Goal: Information Seeking & Learning: Find specific page/section

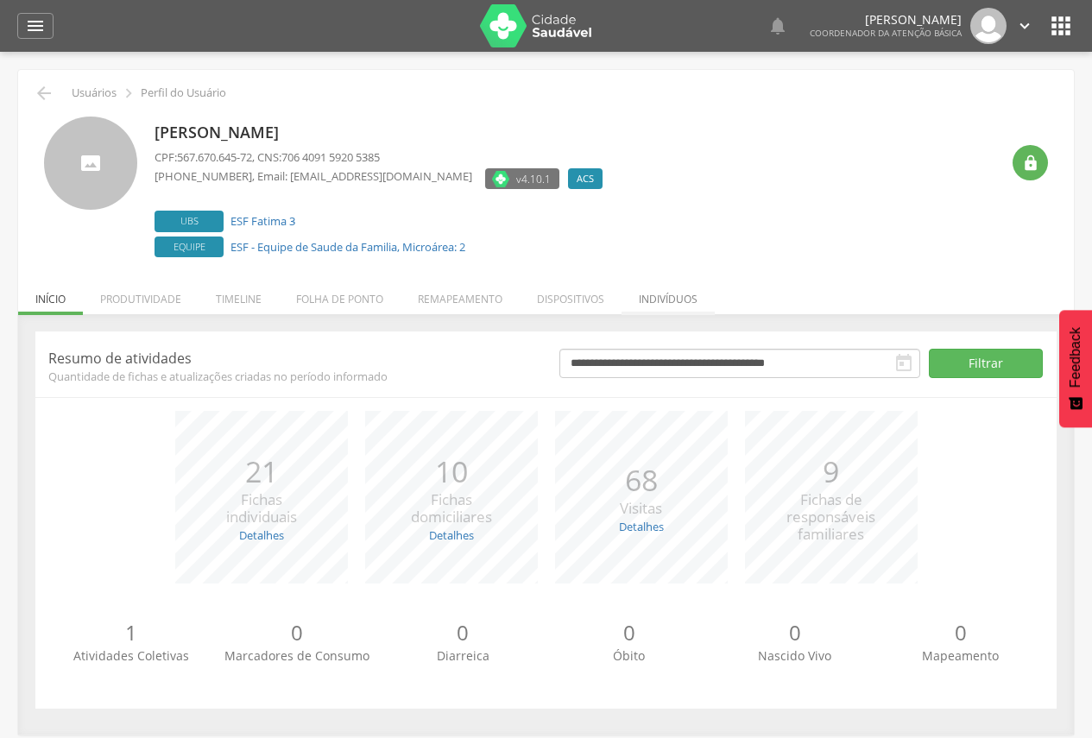
click at [667, 299] on li "Indivíduos" at bounding box center [667, 294] width 93 height 41
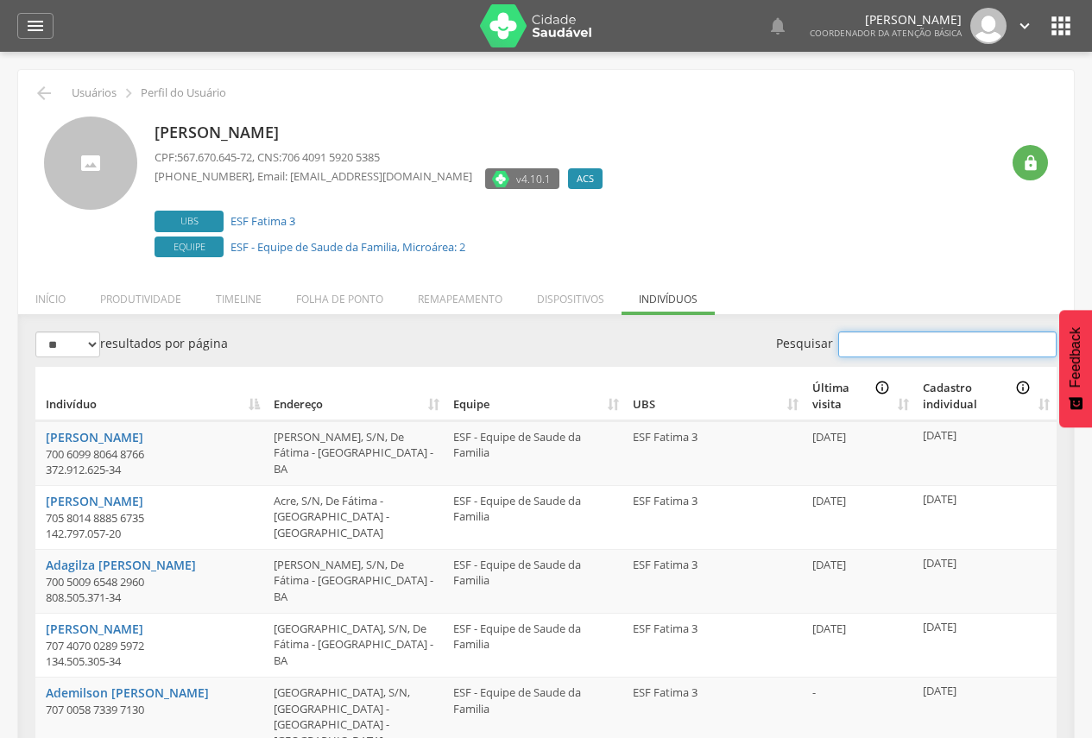
click at [907, 346] on input "Pesquisar" at bounding box center [947, 344] width 218 height 26
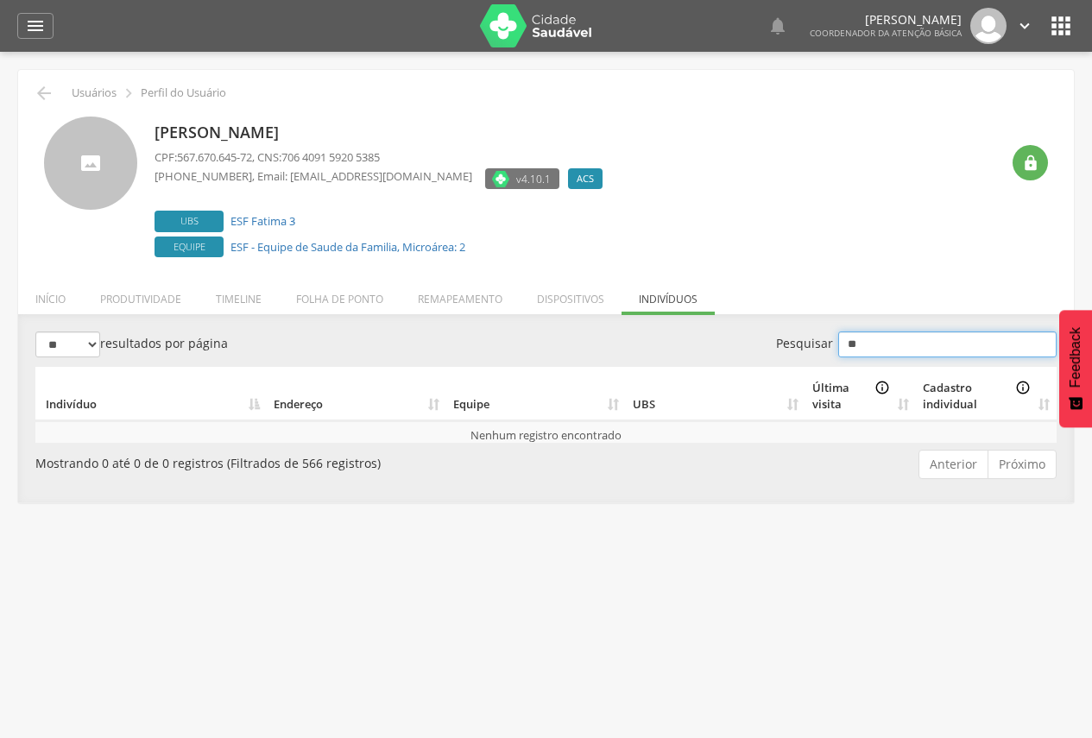
type input "*"
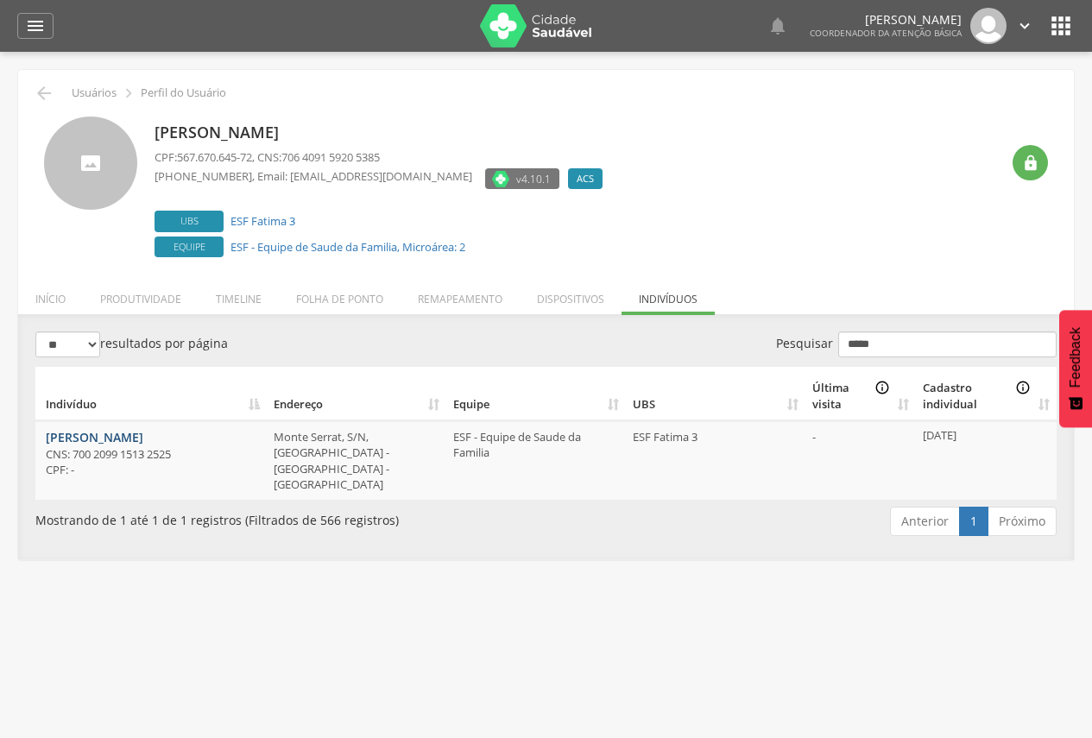
click at [126, 440] on link "Lavinia Goncalves Ruas" at bounding box center [95, 437] width 98 height 16
drag, startPoint x: 908, startPoint y: 348, endPoint x: 840, endPoint y: 337, distance: 69.1
click at [840, 337] on input "*****" at bounding box center [947, 344] width 218 height 26
paste input "**********"
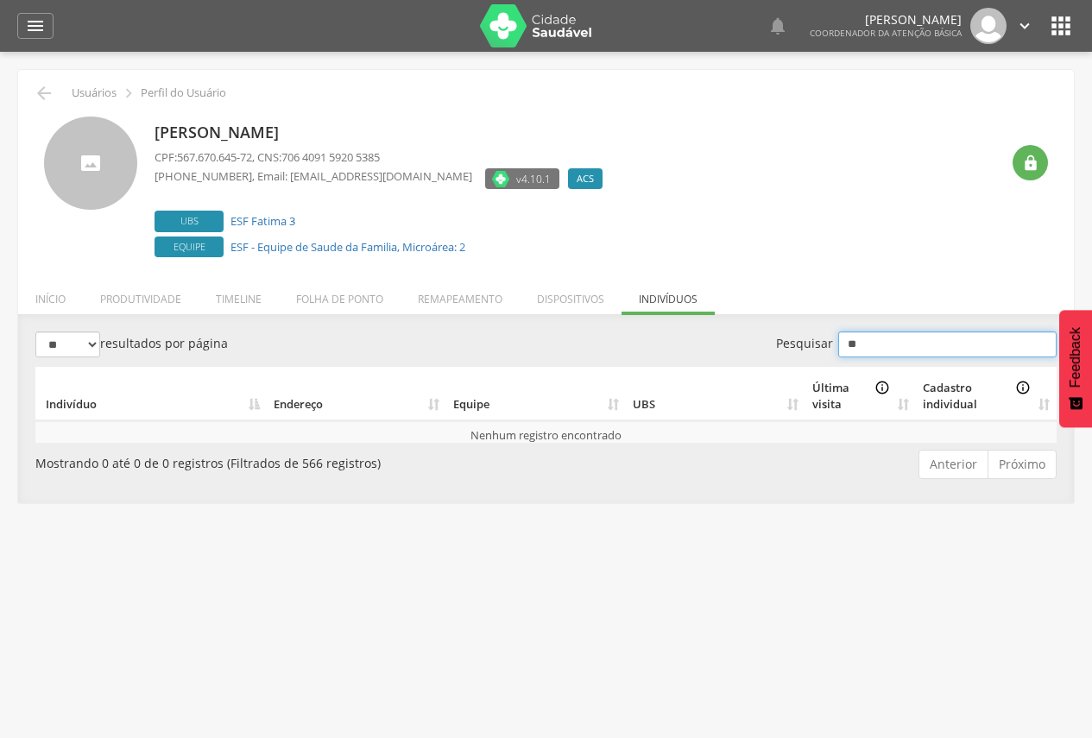
type input "*"
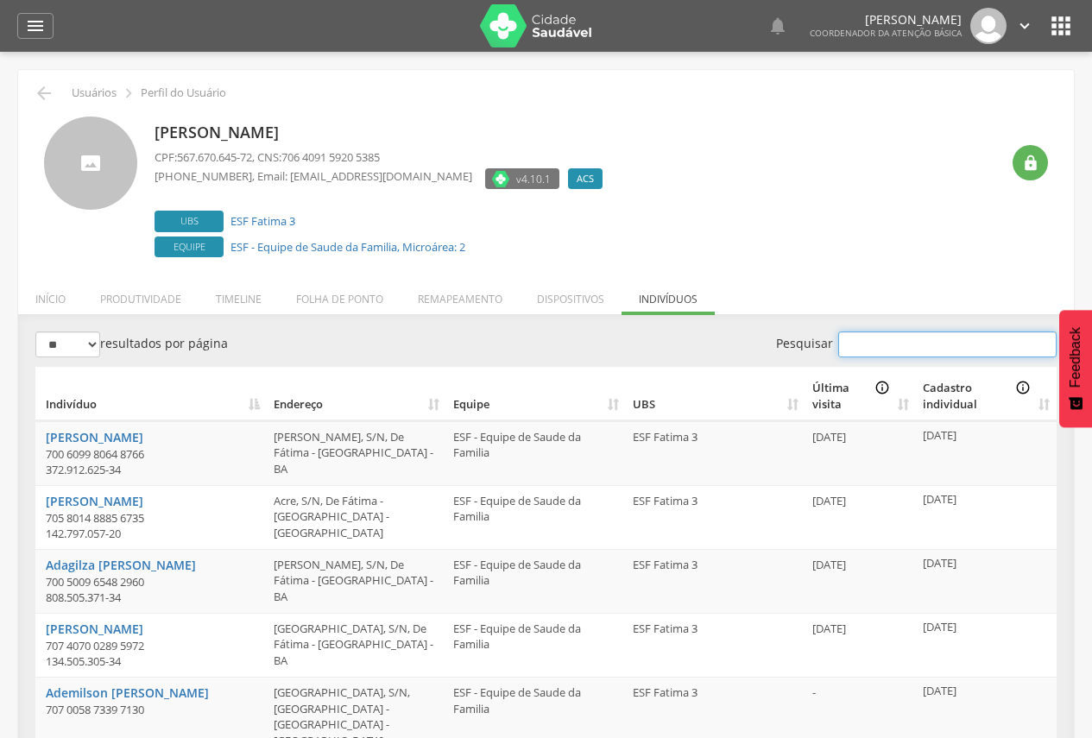
paste input "**********"
type input "**********"
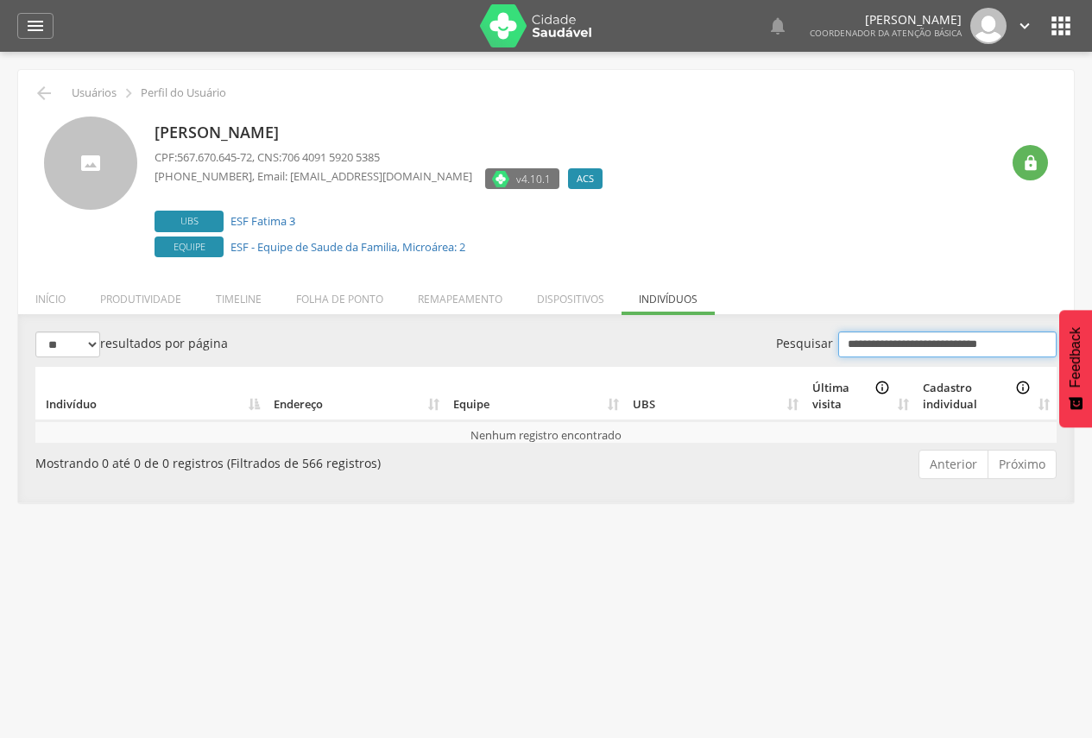
drag, startPoint x: 1029, startPoint y: 343, endPoint x: 813, endPoint y: 335, distance: 215.9
click at [813, 335] on label "**********" at bounding box center [916, 344] width 281 height 26
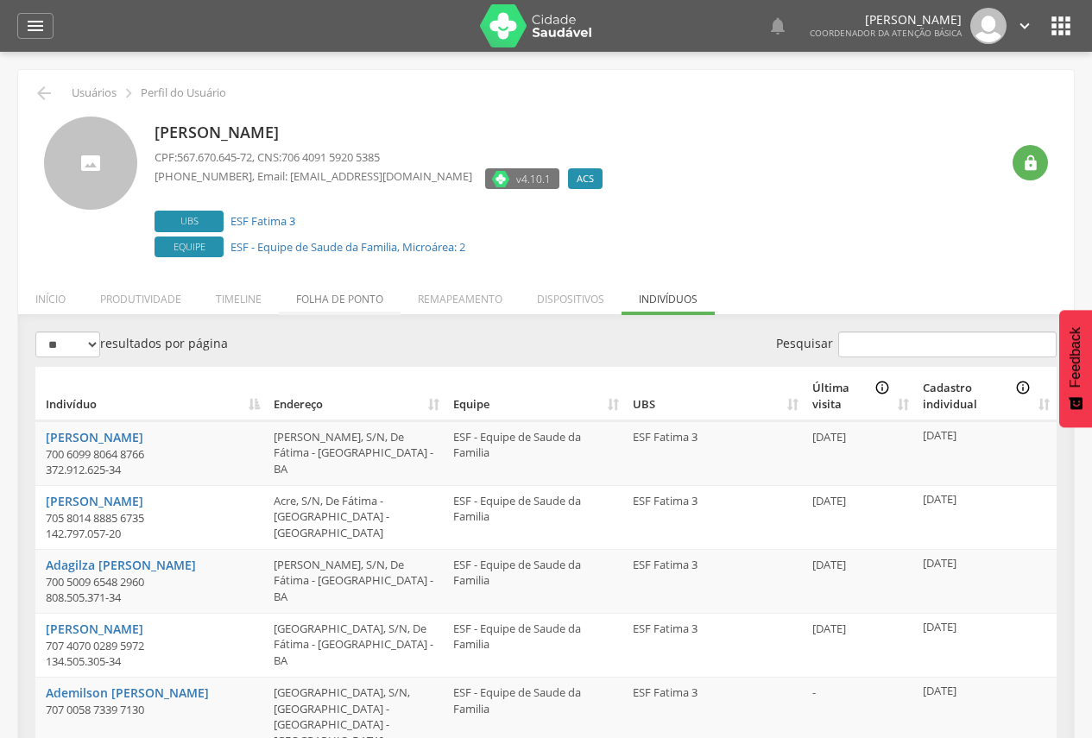
click at [318, 305] on li "Folha de ponto" at bounding box center [340, 294] width 122 height 41
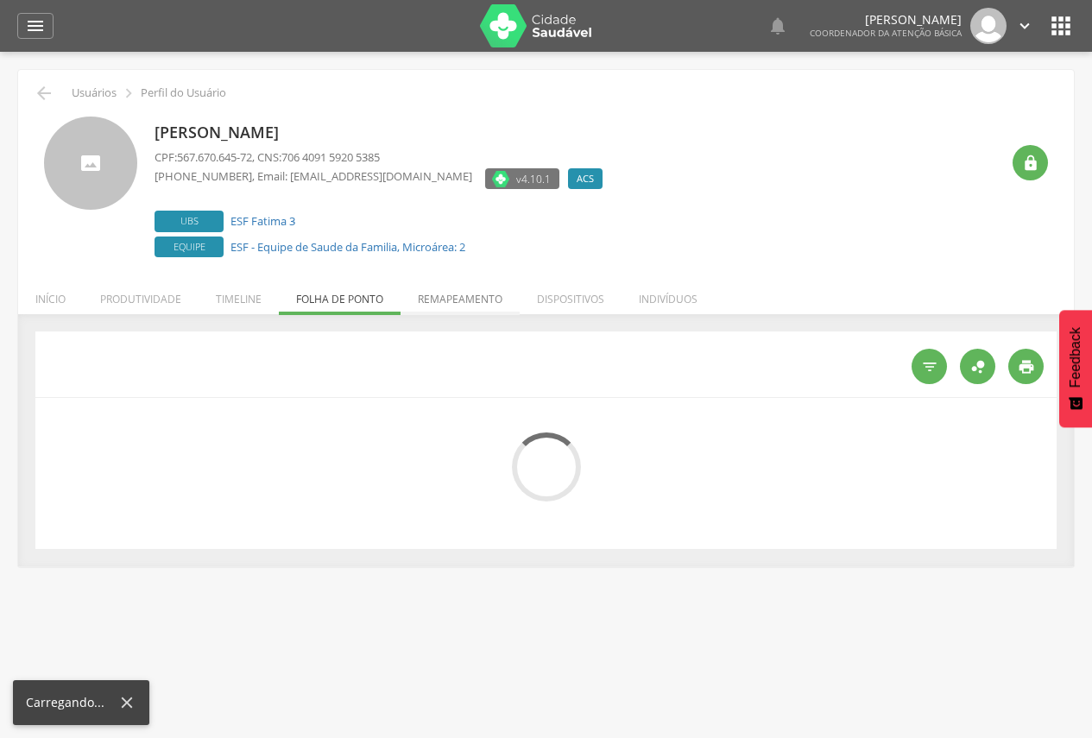
click at [456, 294] on li "Remapeamento" at bounding box center [459, 294] width 119 height 41
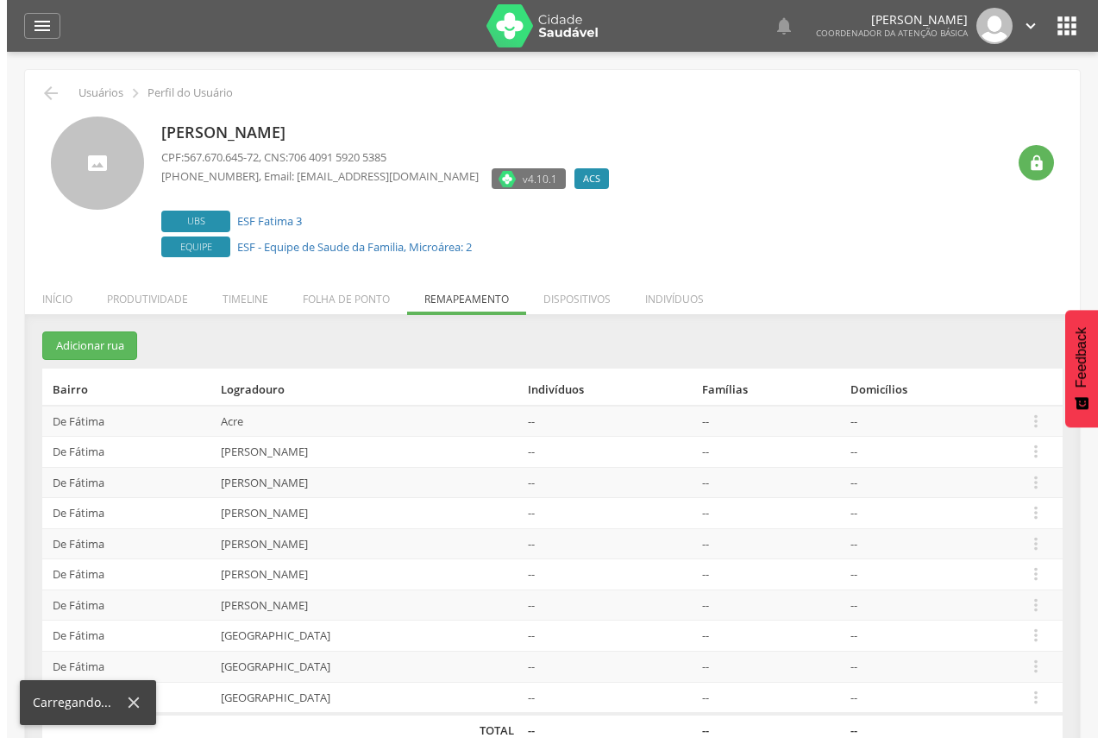
scroll to position [52, 0]
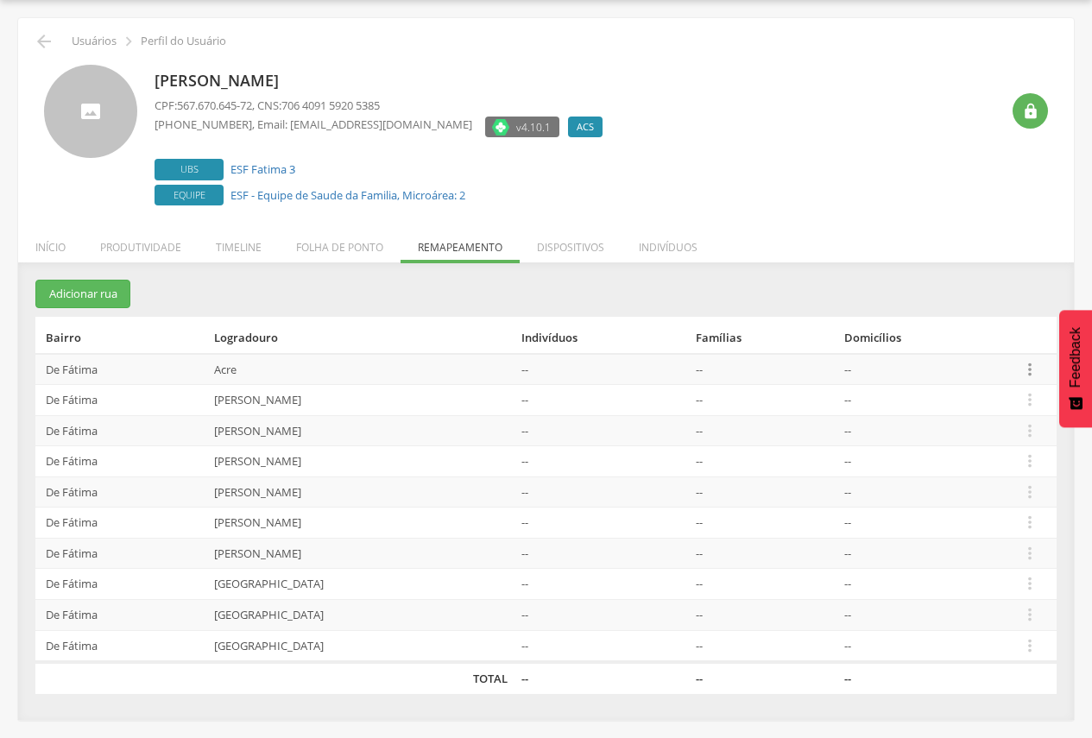
click at [1035, 372] on icon "" at bounding box center [1029, 369] width 19 height 19
click at [595, 295] on section "Adicionar rua Bairro Logradouro Indivíduos Famílias Domicílios De Fátima Acre -…" at bounding box center [545, 486] width 1021 height 413
click at [1031, 396] on icon "" at bounding box center [1029, 399] width 19 height 19
click at [722, 269] on div "**********" at bounding box center [545, 490] width 1055 height 456
click at [664, 244] on li "Indivíduos" at bounding box center [667, 243] width 93 height 41
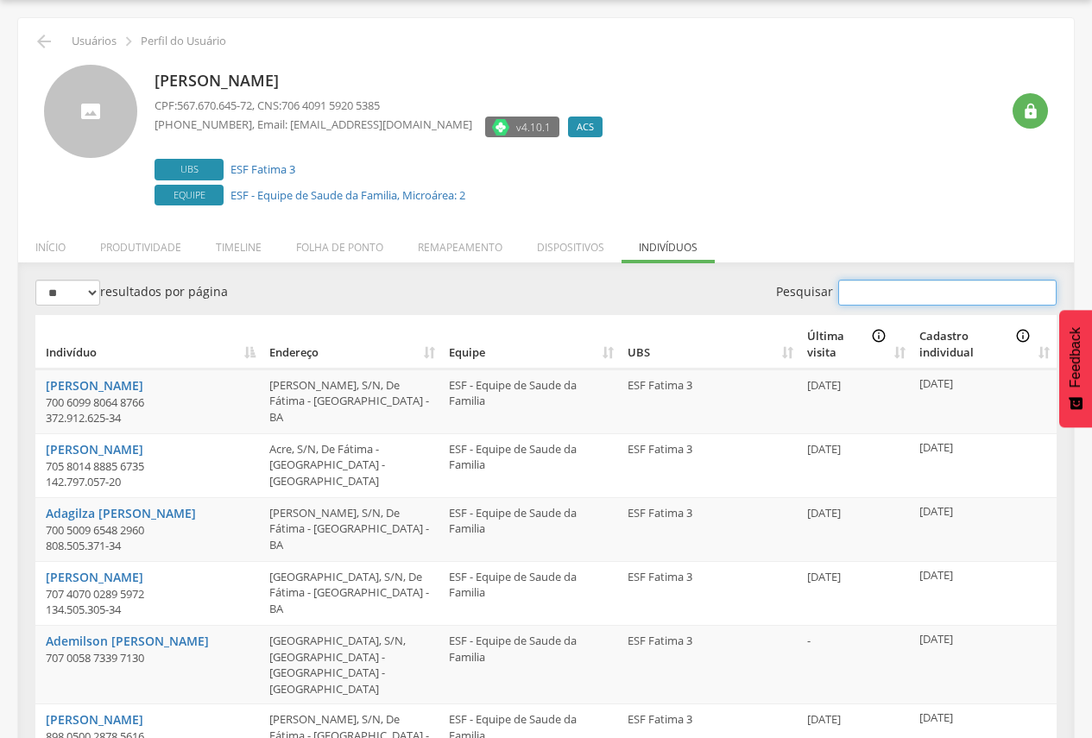
click at [955, 295] on input "Pesquisar" at bounding box center [947, 293] width 218 height 26
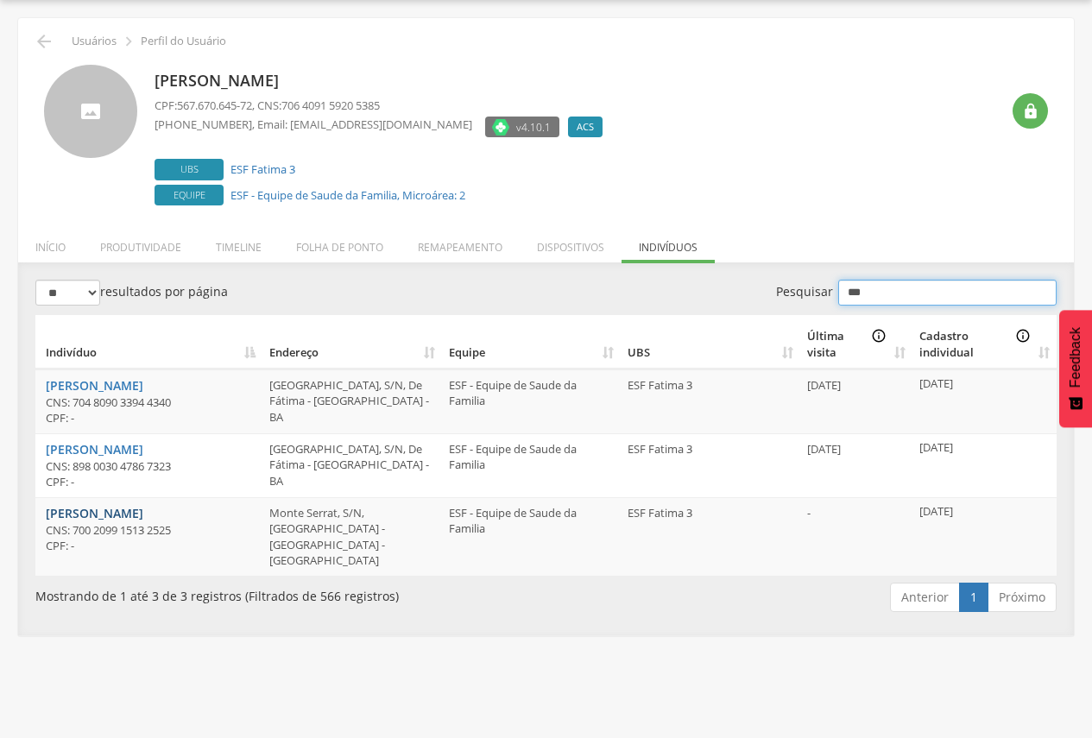
type input "***"
click at [72, 511] on link "Lavinia Goncalves Ruas" at bounding box center [95, 513] width 98 height 16
click at [337, 253] on li "Folha de ponto" at bounding box center [340, 243] width 122 height 41
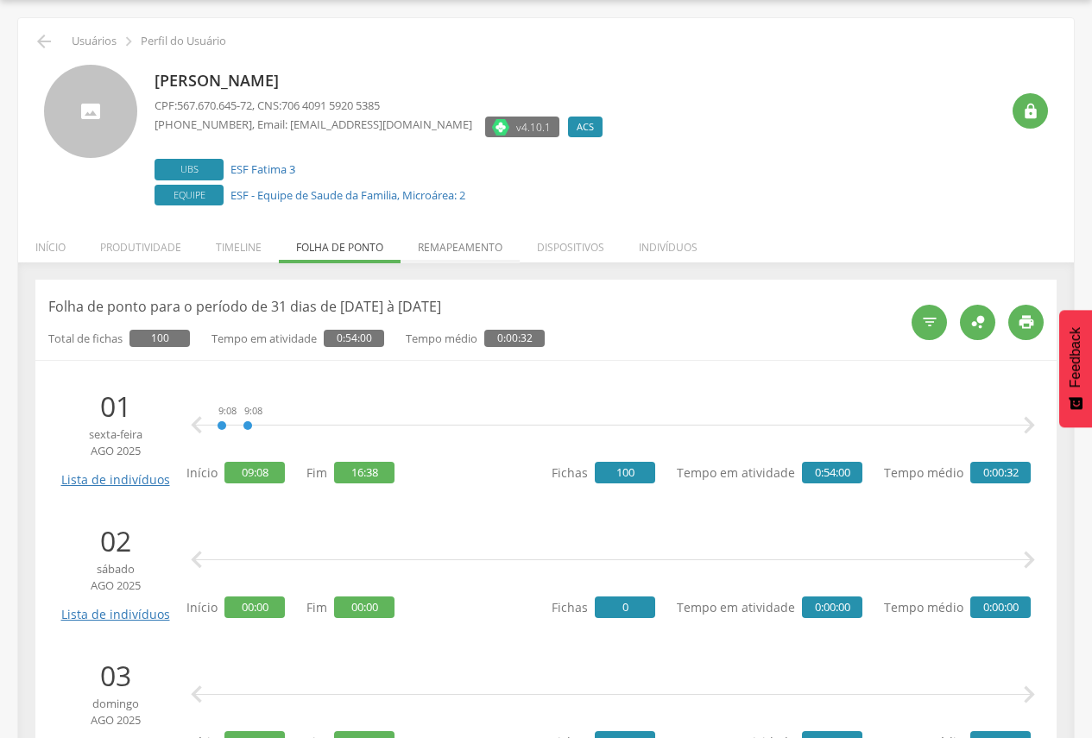
click at [469, 258] on li "Remapeamento" at bounding box center [459, 243] width 119 height 41
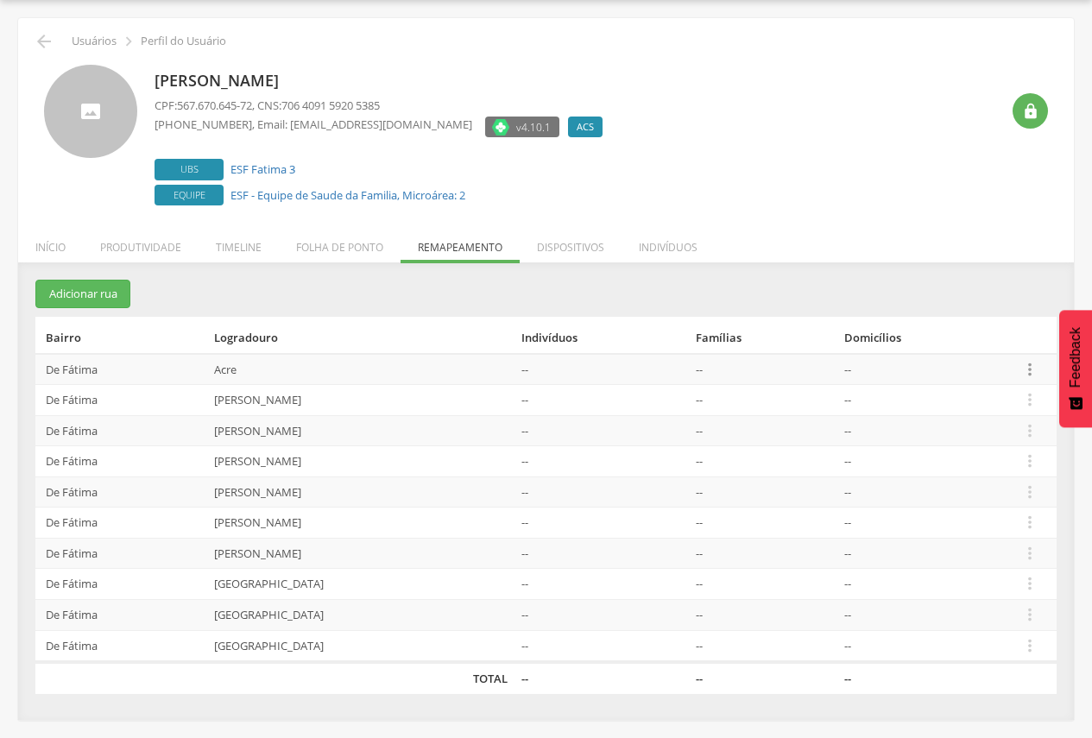
click at [1032, 361] on icon "" at bounding box center [1029, 369] width 19 height 19
click at [939, 304] on link "Desalocar famílias" at bounding box center [970, 301] width 136 height 22
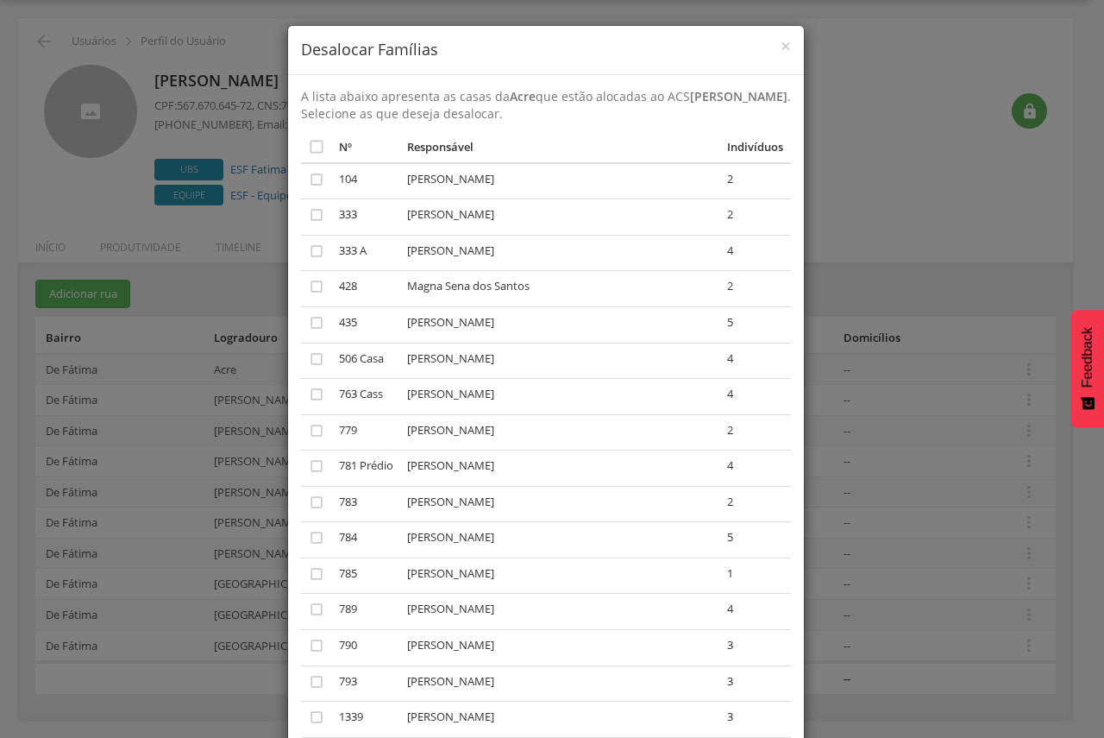
scroll to position [0, 0]
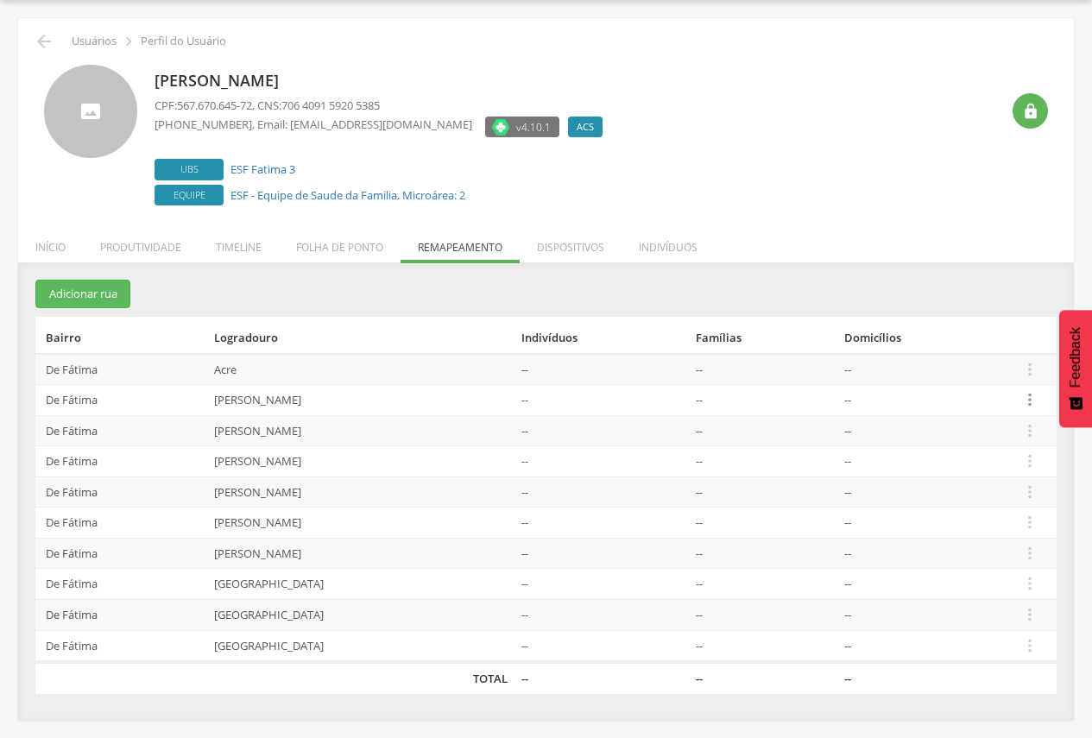
click at [1034, 400] on icon "" at bounding box center [1029, 399] width 19 height 19
click at [1001, 339] on link "Desalocar famílias" at bounding box center [970, 332] width 136 height 22
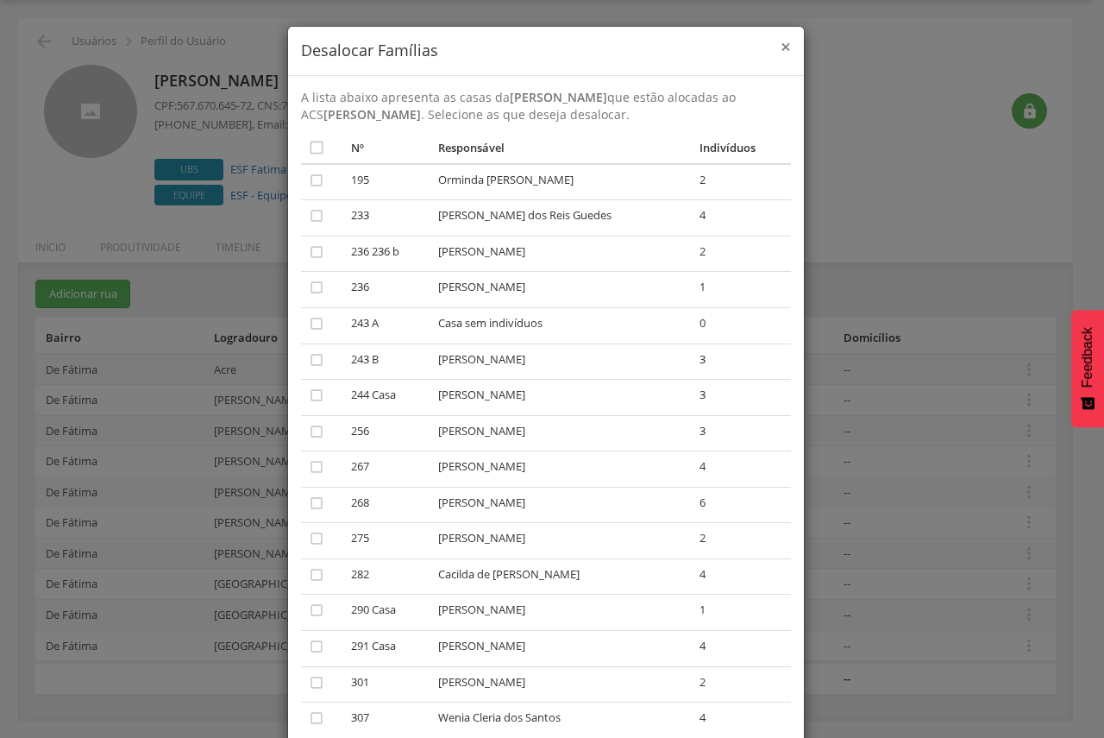
click at [781, 45] on span "×" at bounding box center [786, 47] width 10 height 24
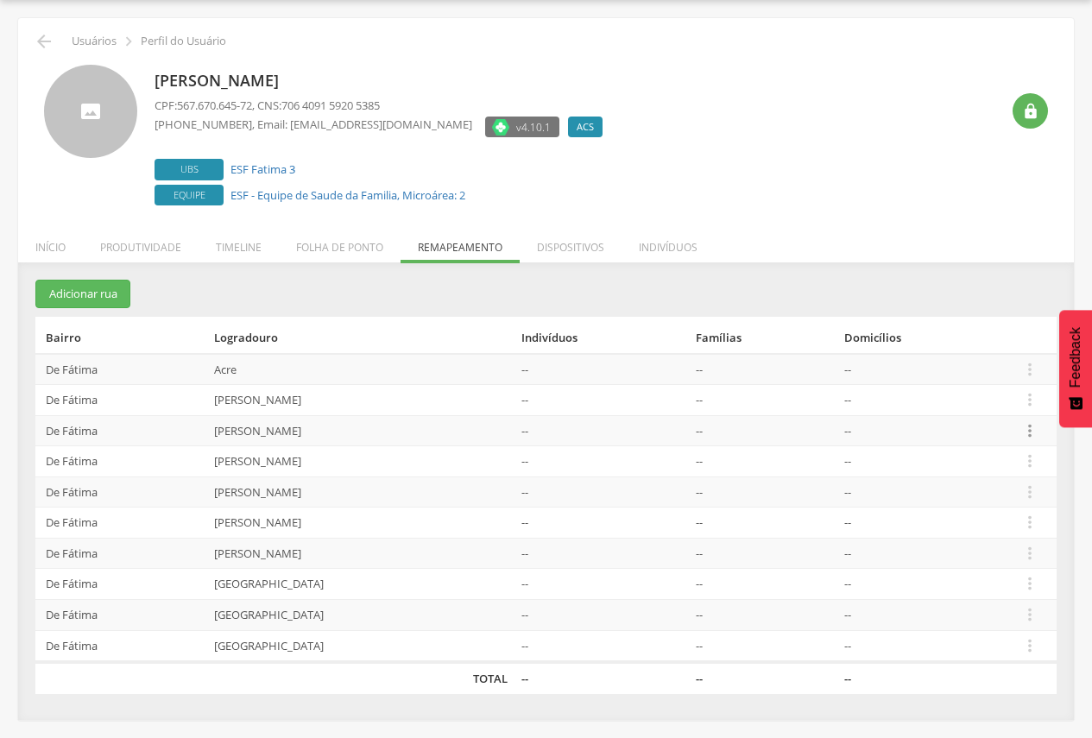
click at [1030, 432] on icon "" at bounding box center [1029, 430] width 19 height 19
click at [997, 367] on link "Desalocar famílias" at bounding box center [970, 363] width 136 height 22
click at [1035, 461] on icon "" at bounding box center [1029, 460] width 19 height 19
click at [985, 393] on link "Desalocar famílias" at bounding box center [970, 393] width 136 height 22
click at [1036, 496] on icon "" at bounding box center [1029, 491] width 19 height 19
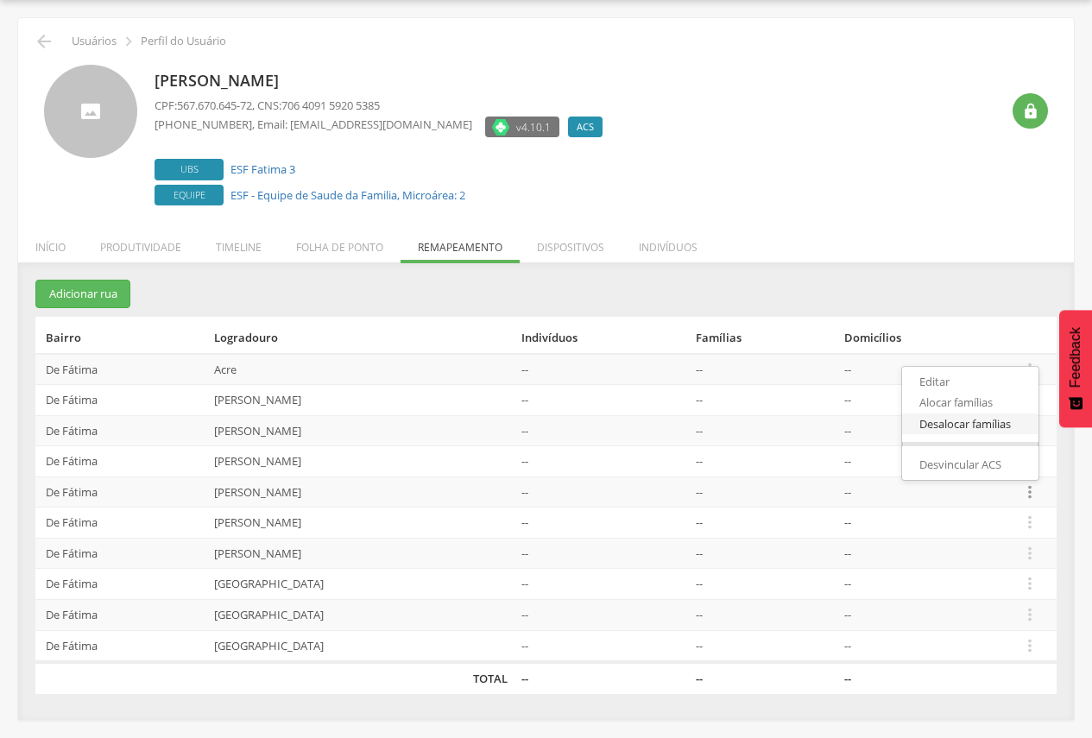
click at [1004, 431] on link "Desalocar famílias" at bounding box center [970, 424] width 136 height 22
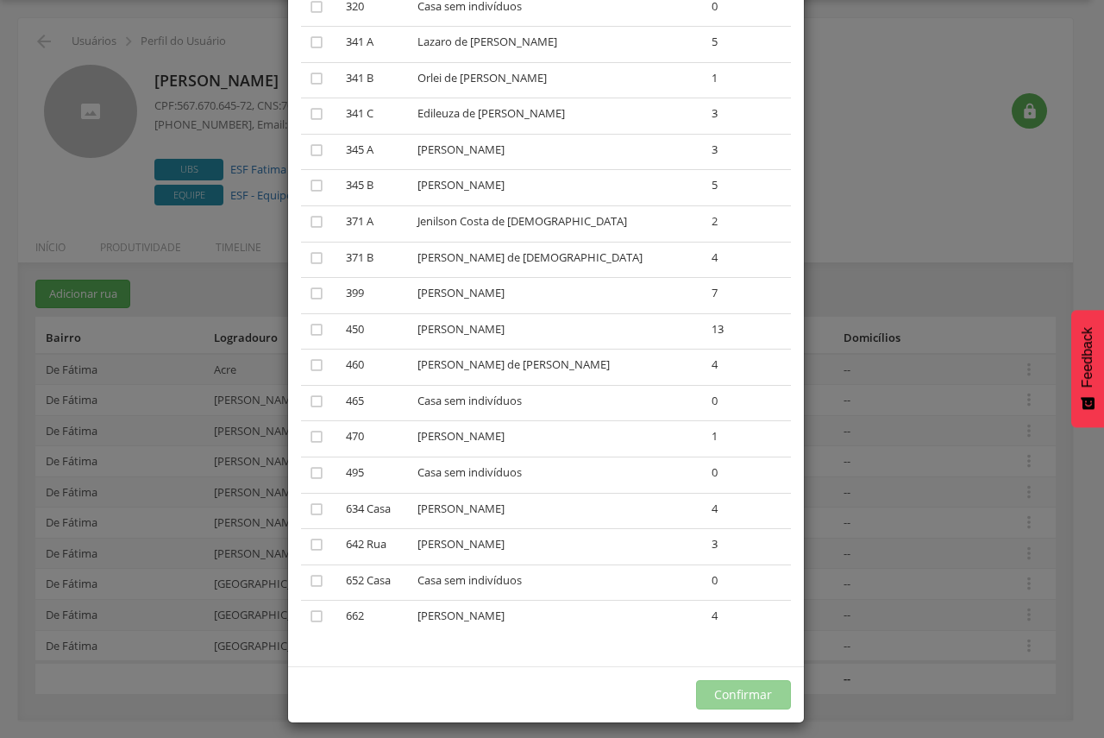
scroll to position [436, 0]
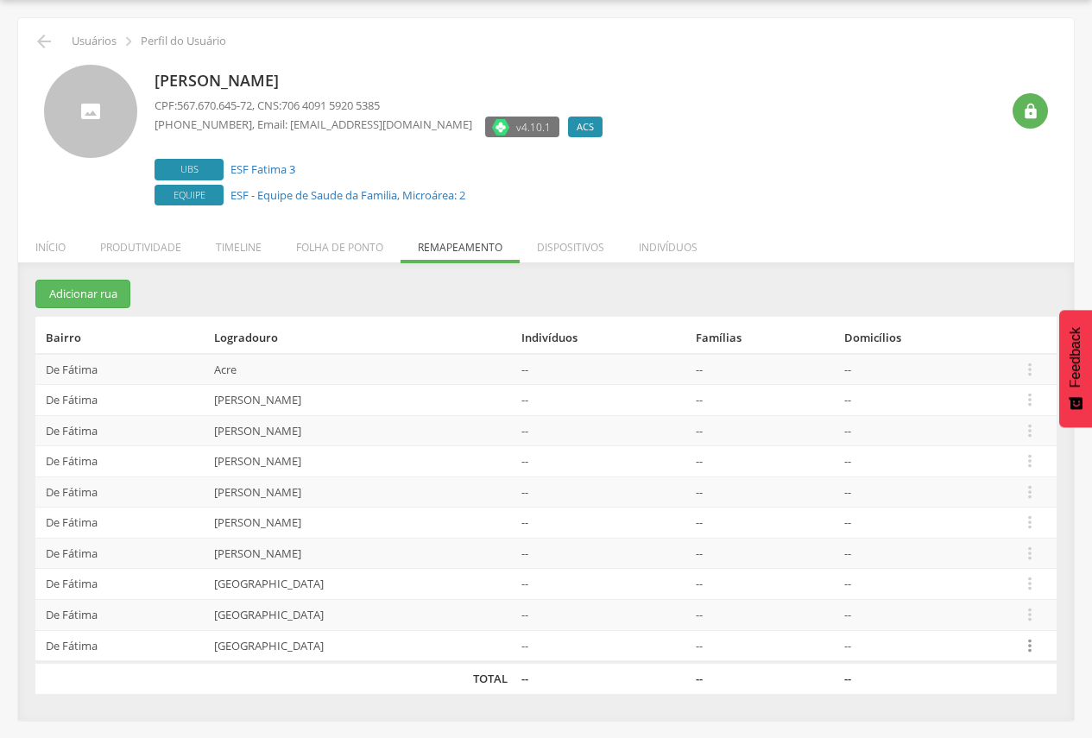
click at [1035, 639] on icon "" at bounding box center [1029, 645] width 19 height 19
click at [369, 710] on div "**********" at bounding box center [545, 499] width 1055 height 439
click at [1037, 648] on icon "" at bounding box center [1029, 645] width 19 height 19
click at [977, 576] on link "Desalocar famílias" at bounding box center [970, 577] width 136 height 22
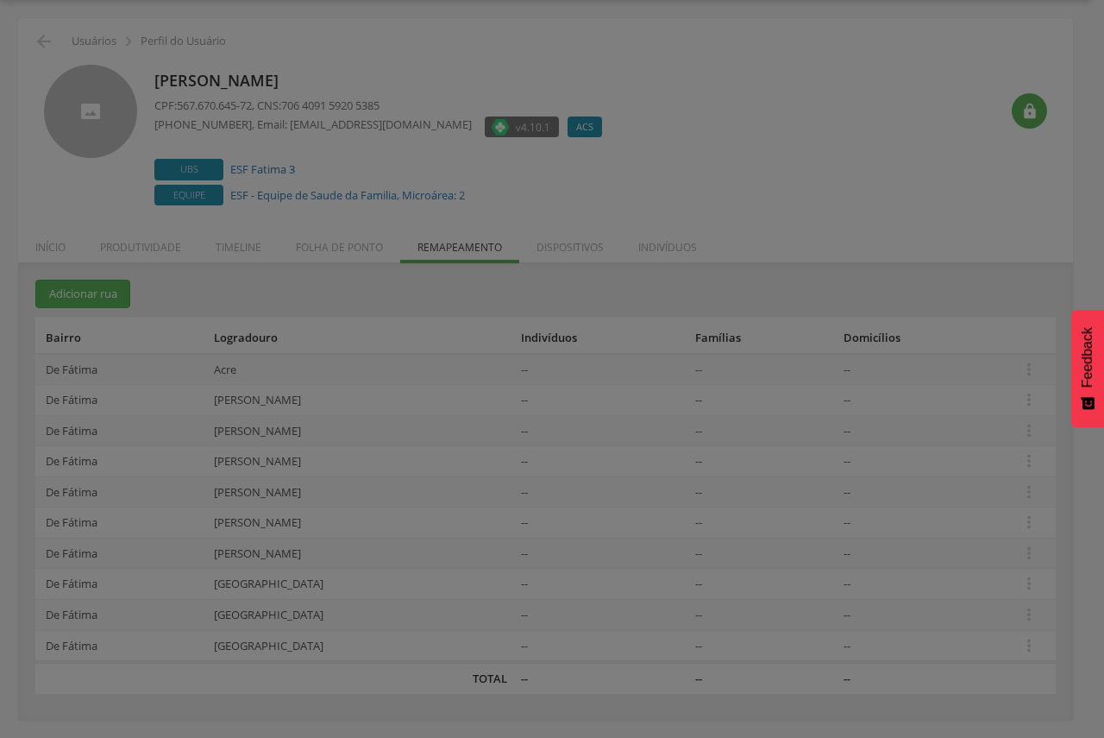
scroll to position [0, 0]
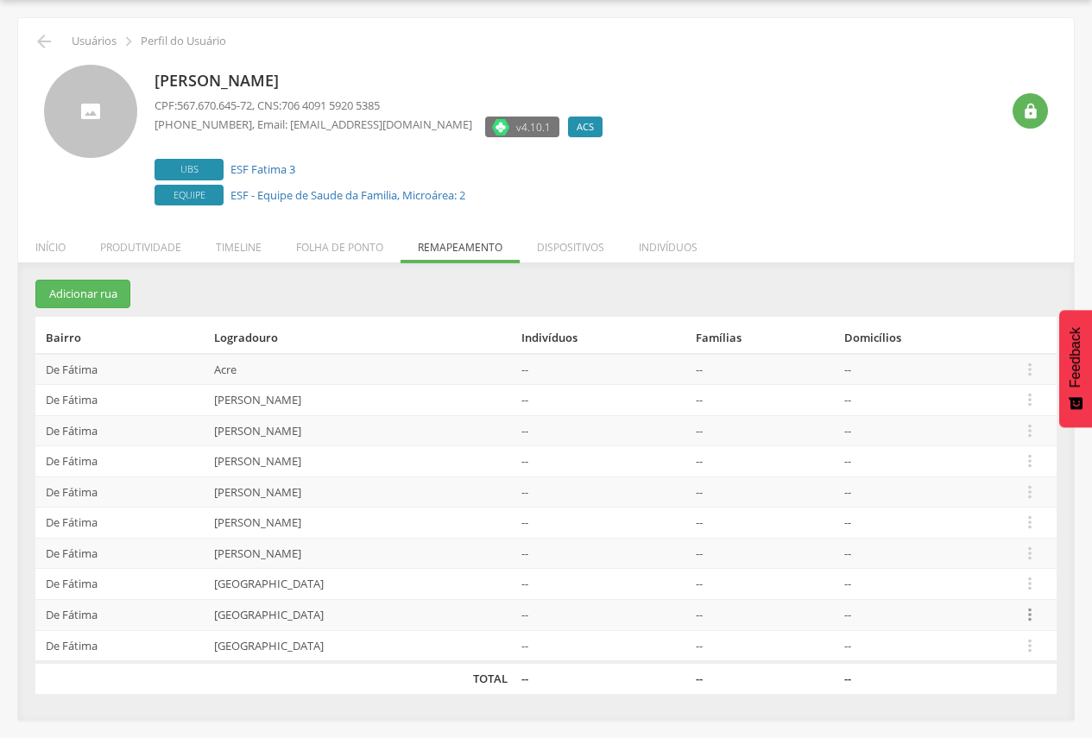
click at [1035, 619] on icon "" at bounding box center [1029, 614] width 19 height 19
click at [997, 547] on link "Desalocar famílias" at bounding box center [970, 547] width 136 height 22
click at [1035, 586] on icon "" at bounding box center [1029, 583] width 19 height 19
click at [994, 513] on link "Desalocar famílias" at bounding box center [970, 516] width 136 height 22
click at [1037, 555] on icon "" at bounding box center [1029, 553] width 19 height 19
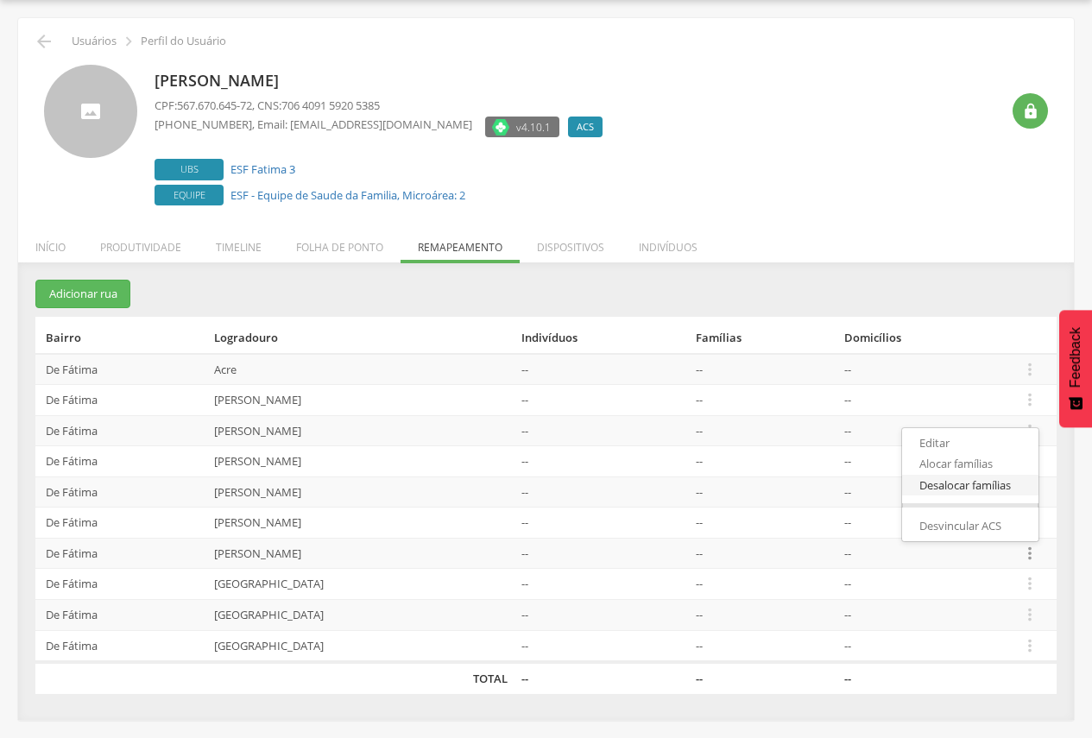
click at [984, 484] on link "Desalocar famílias" at bounding box center [970, 486] width 136 height 22
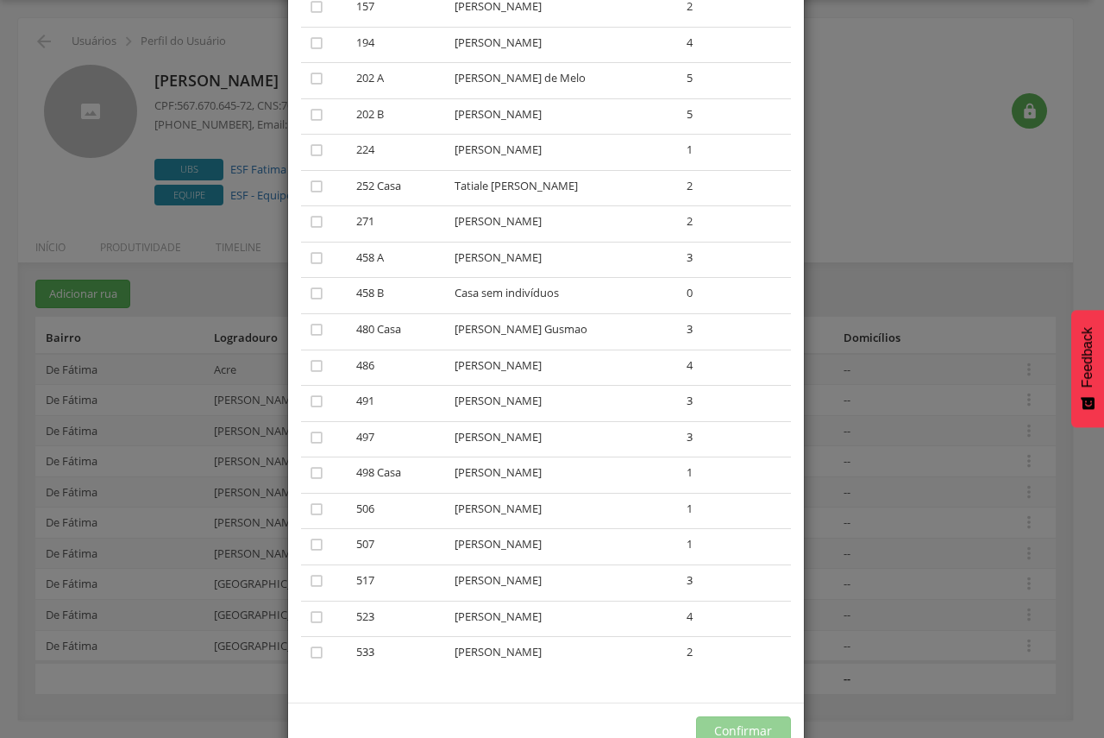
scroll to position [345, 0]
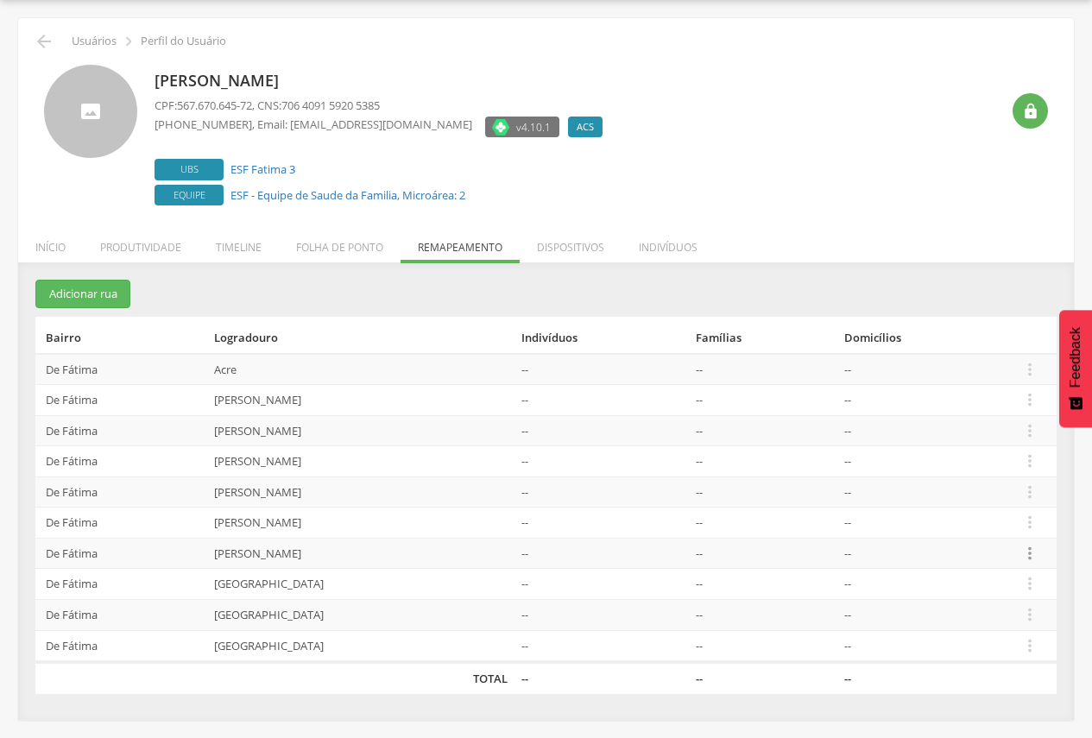
click at [1035, 555] on icon "" at bounding box center [1029, 553] width 19 height 19
click at [974, 491] on link "Desalocar famílias" at bounding box center [970, 486] width 136 height 22
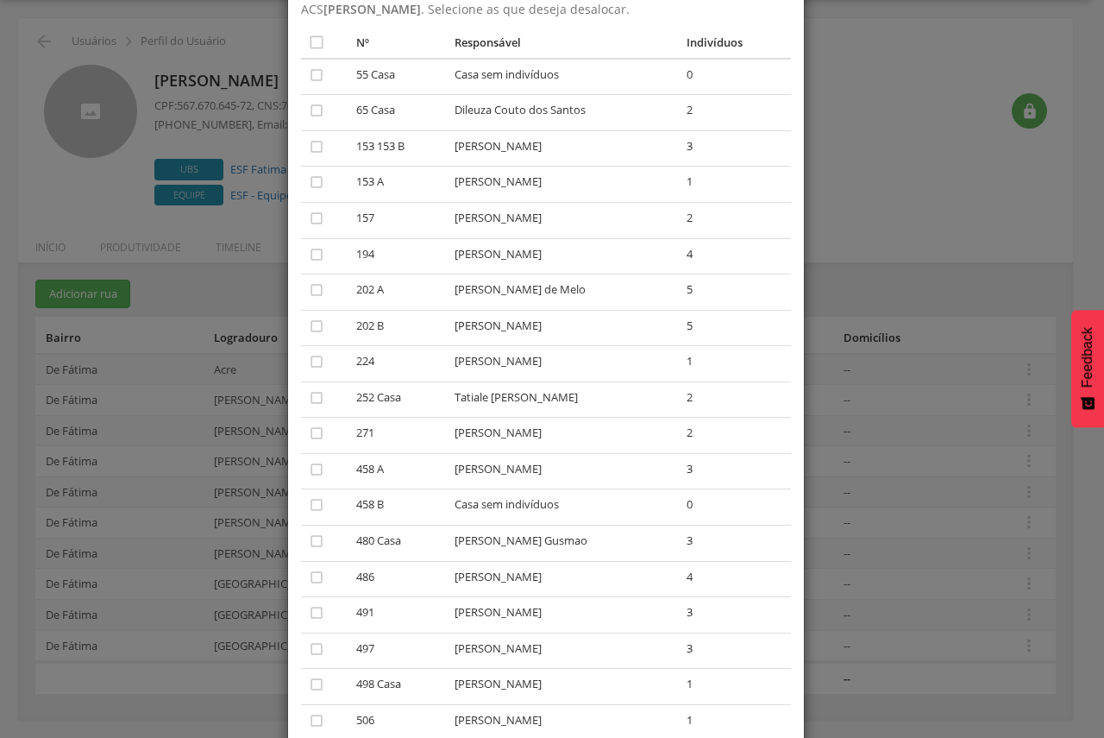
scroll to position [19, 0]
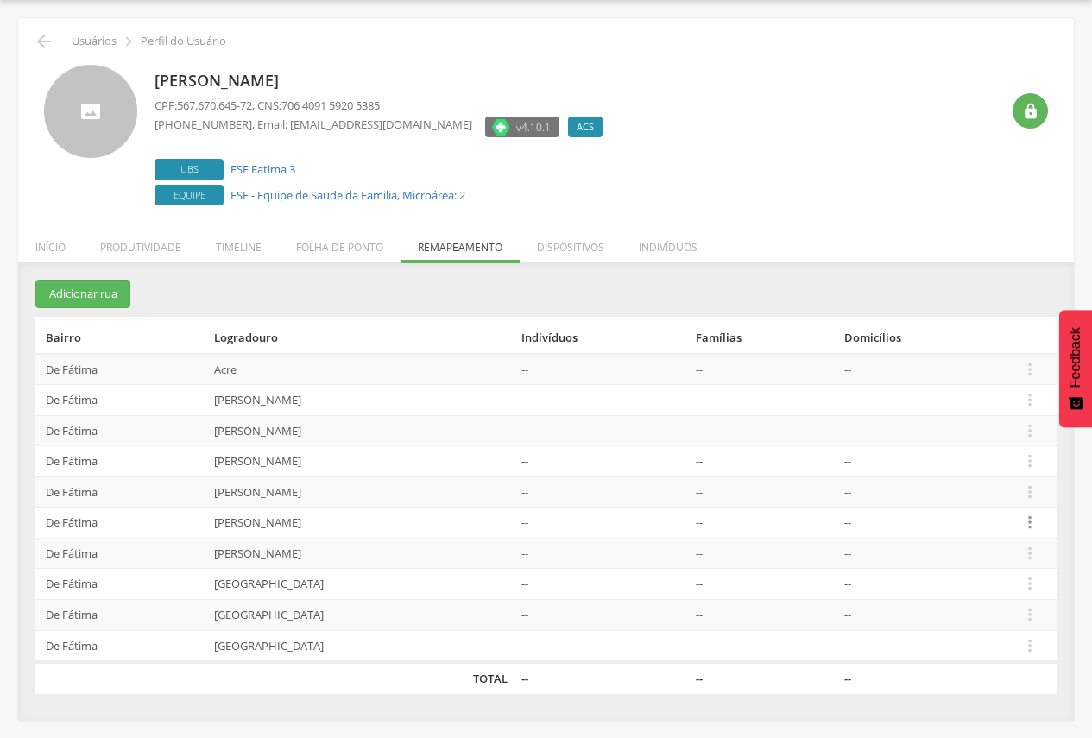
click at [1035, 524] on icon "" at bounding box center [1029, 522] width 19 height 19
click at [980, 449] on link "Desalocar famílias" at bounding box center [970, 455] width 136 height 22
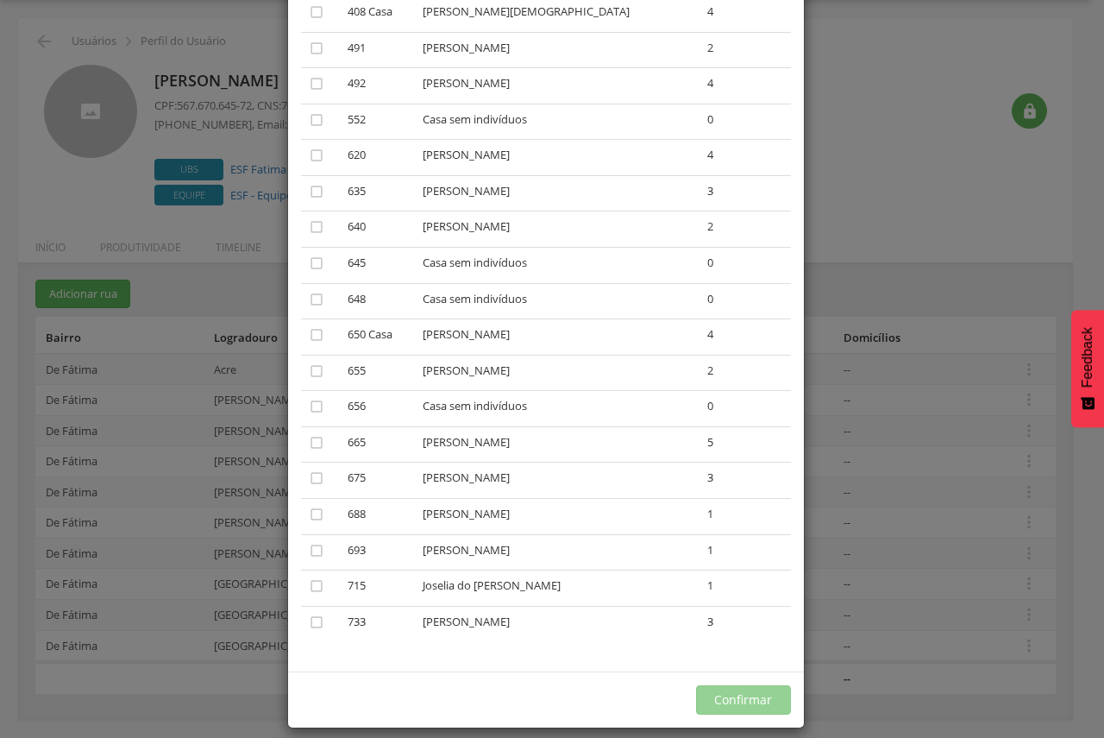
scroll to position [400, 0]
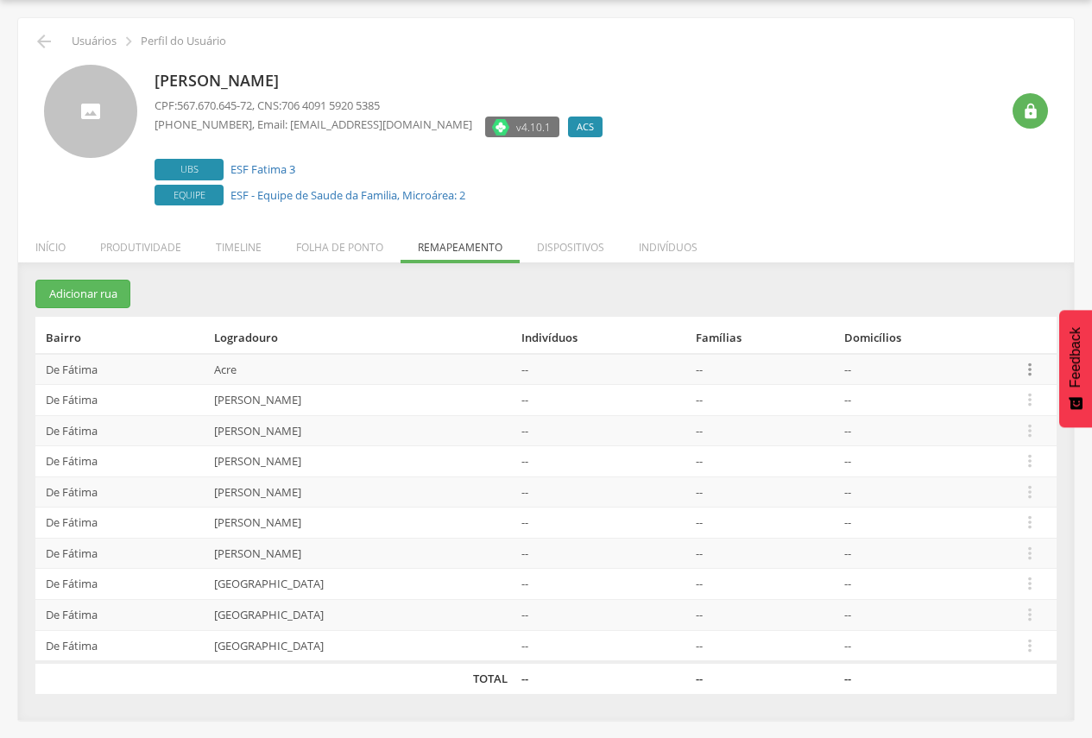
click at [1032, 369] on icon "" at bounding box center [1029, 369] width 19 height 19
click at [966, 303] on link "Desalocar famílias" at bounding box center [970, 301] width 136 height 22
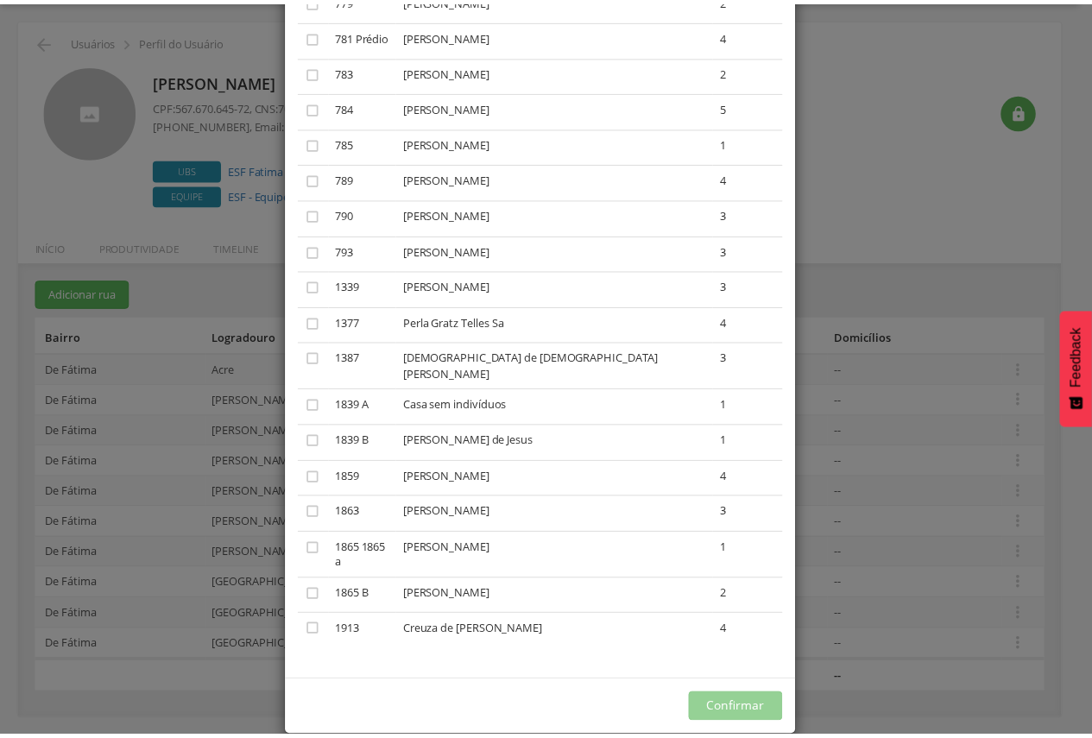
scroll to position [0, 0]
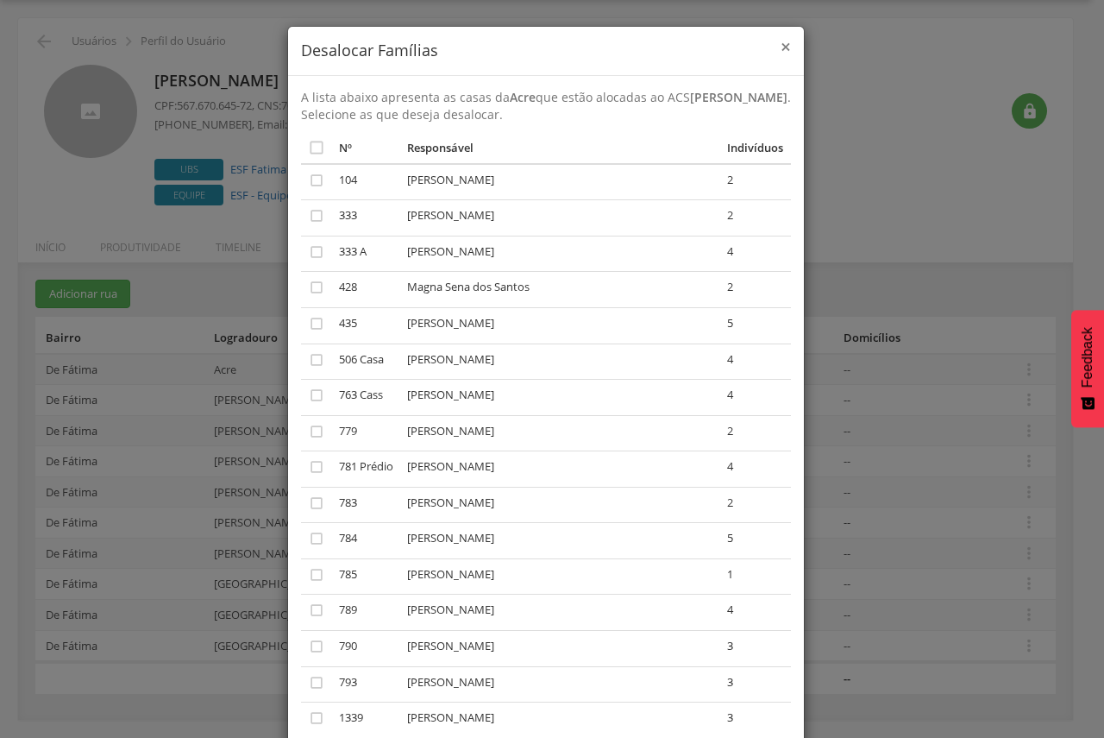
click at [781, 41] on span "×" at bounding box center [786, 47] width 10 height 24
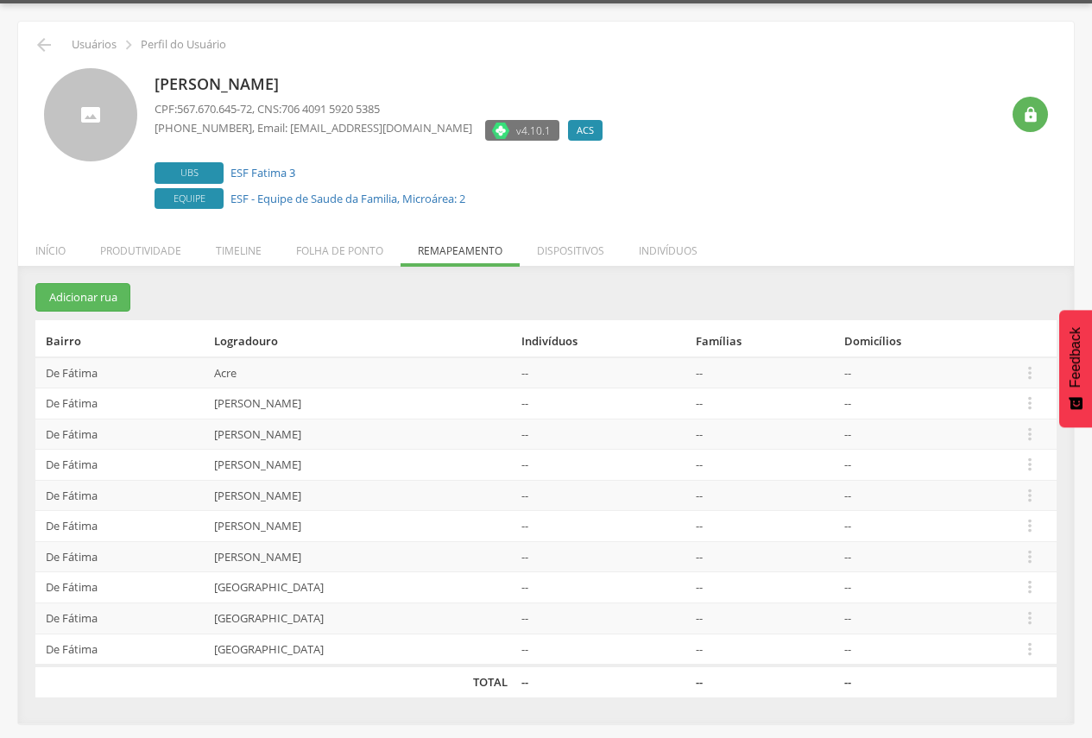
scroll to position [52, 0]
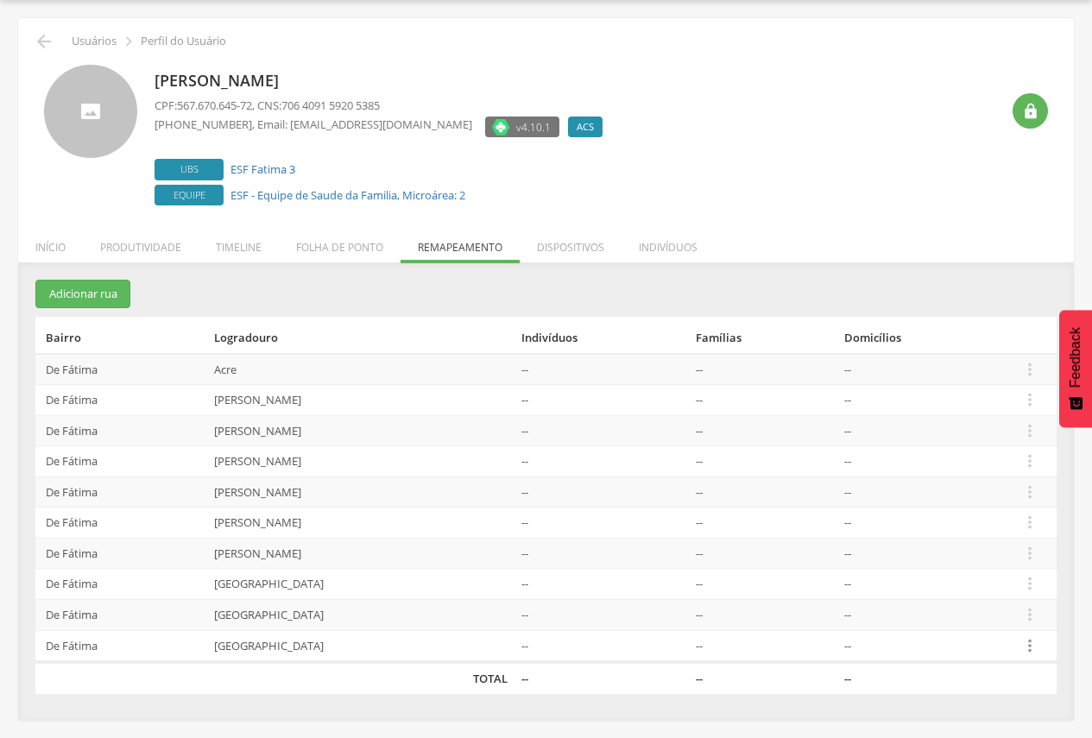
click at [1031, 646] on icon "" at bounding box center [1029, 645] width 19 height 19
click at [977, 572] on link "Desalocar famílias" at bounding box center [970, 577] width 136 height 22
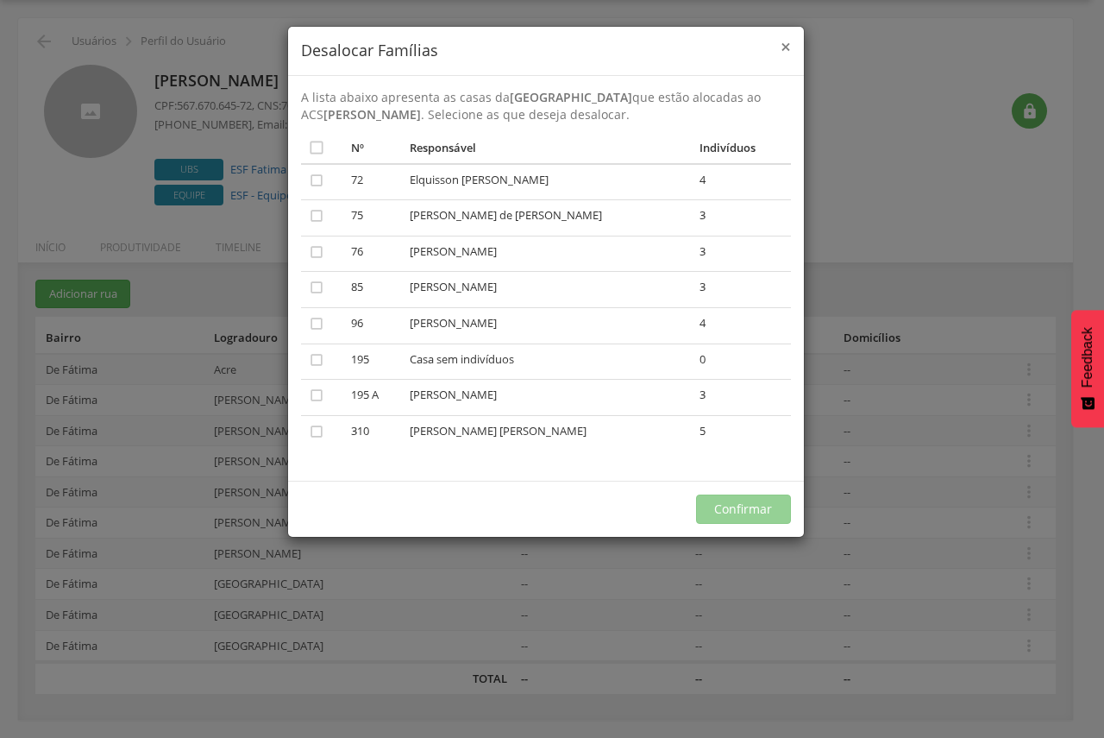
click at [787, 46] on span "×" at bounding box center [786, 47] width 10 height 24
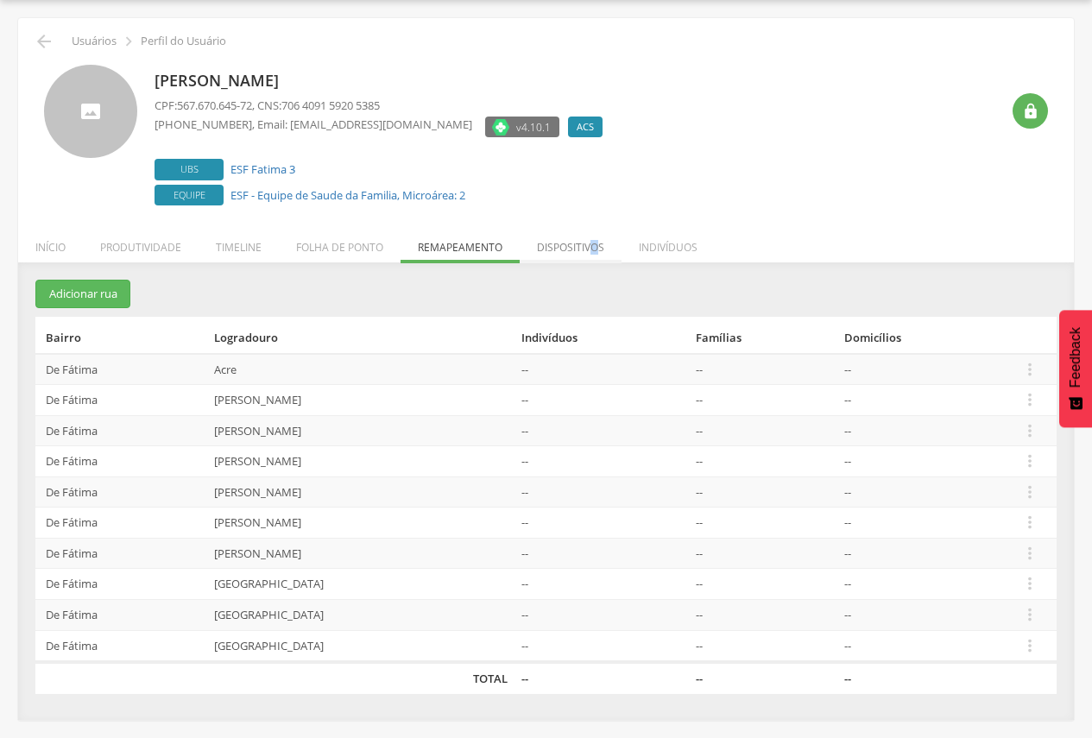
click at [592, 234] on li "Dispositivos" at bounding box center [570, 243] width 102 height 41
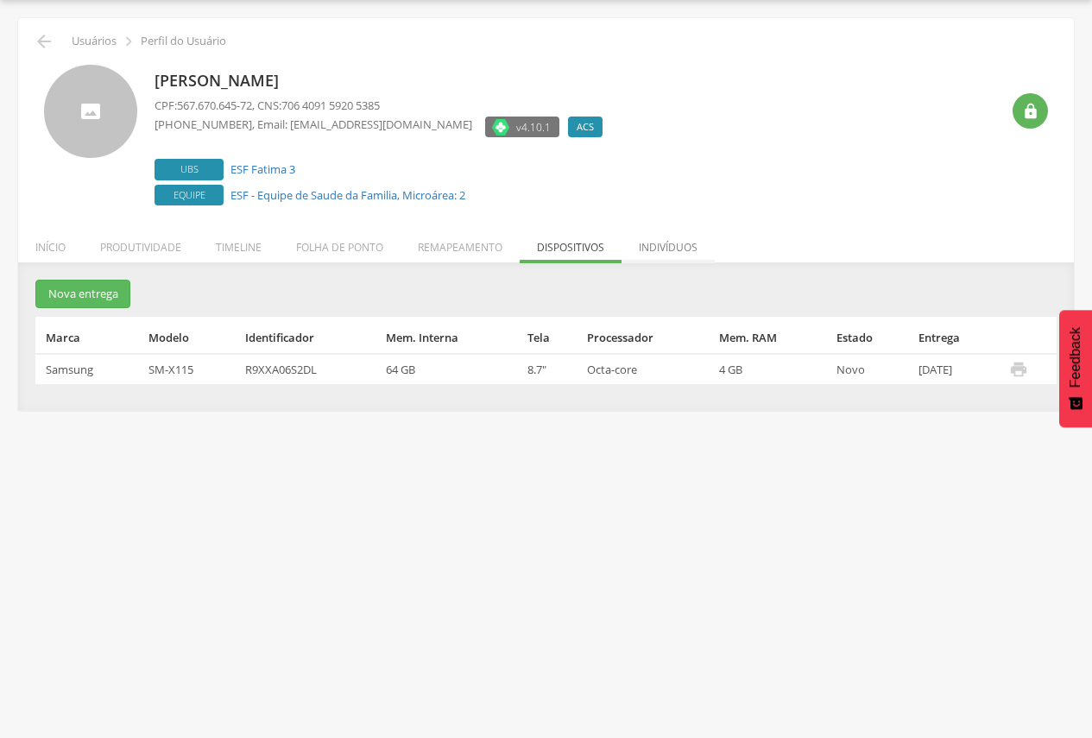
click at [664, 257] on li "Indivíduos" at bounding box center [667, 243] width 93 height 41
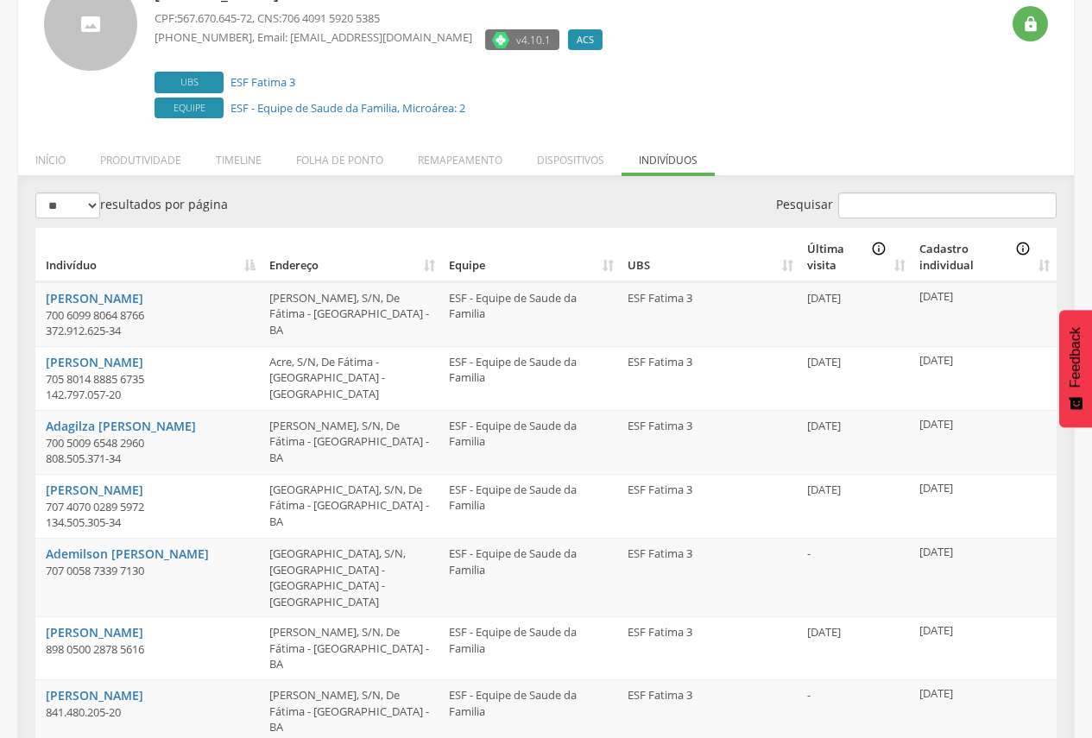
scroll to position [138, 0]
click at [856, 199] on input "Pesquisar" at bounding box center [947, 206] width 218 height 26
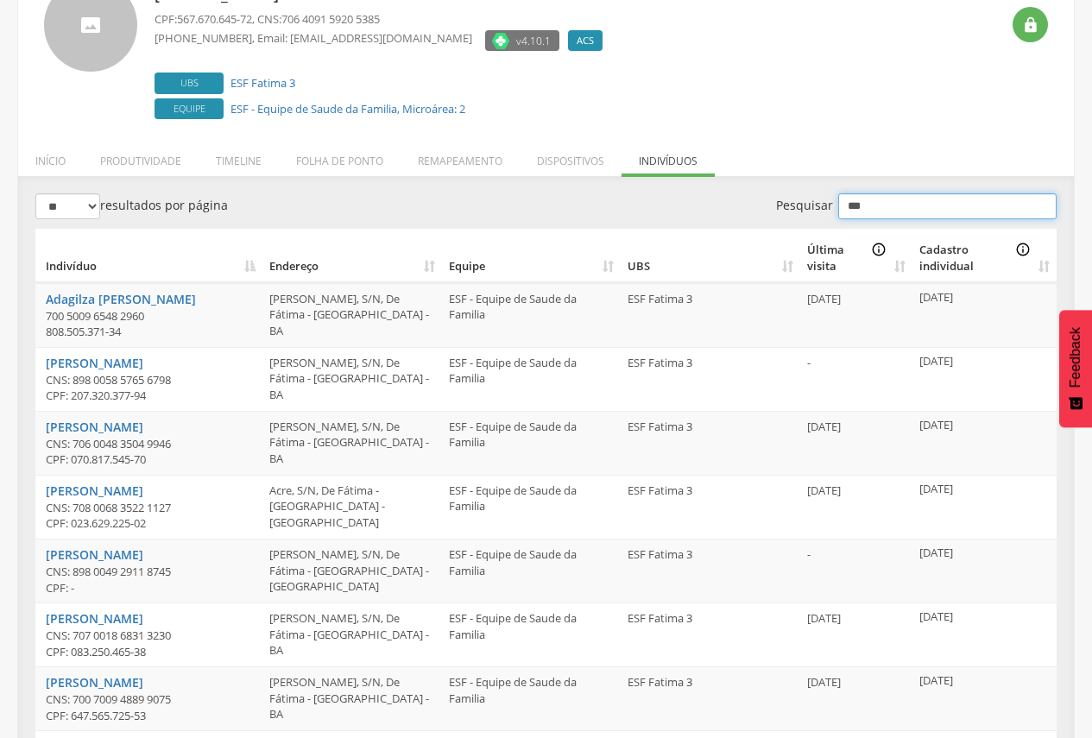
scroll to position [52, 0]
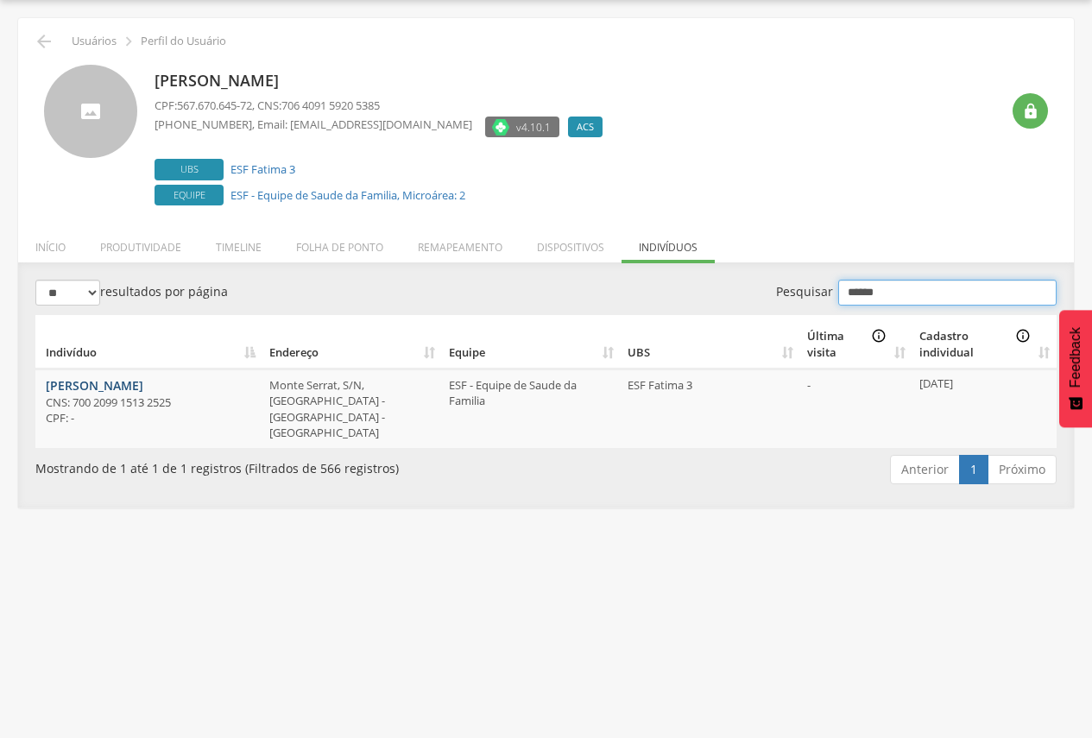
type input "******"
click at [125, 381] on link "Lavinia Goncalves Ruas" at bounding box center [95, 385] width 98 height 16
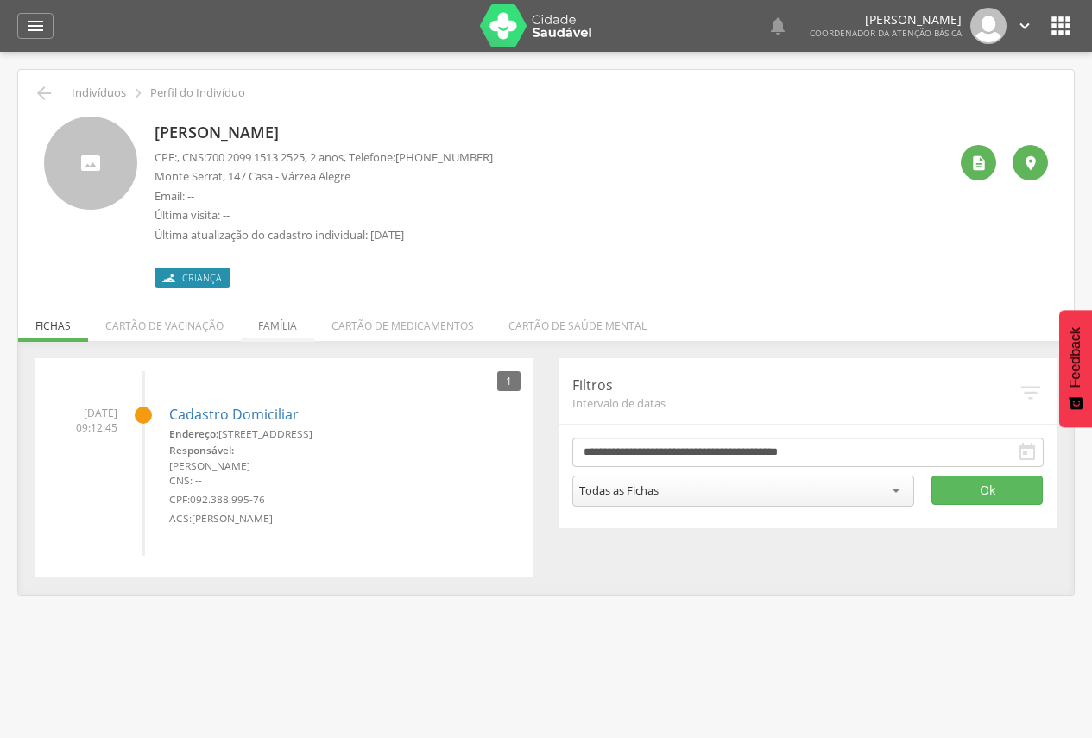
click at [280, 324] on li "Família" at bounding box center [277, 321] width 73 height 41
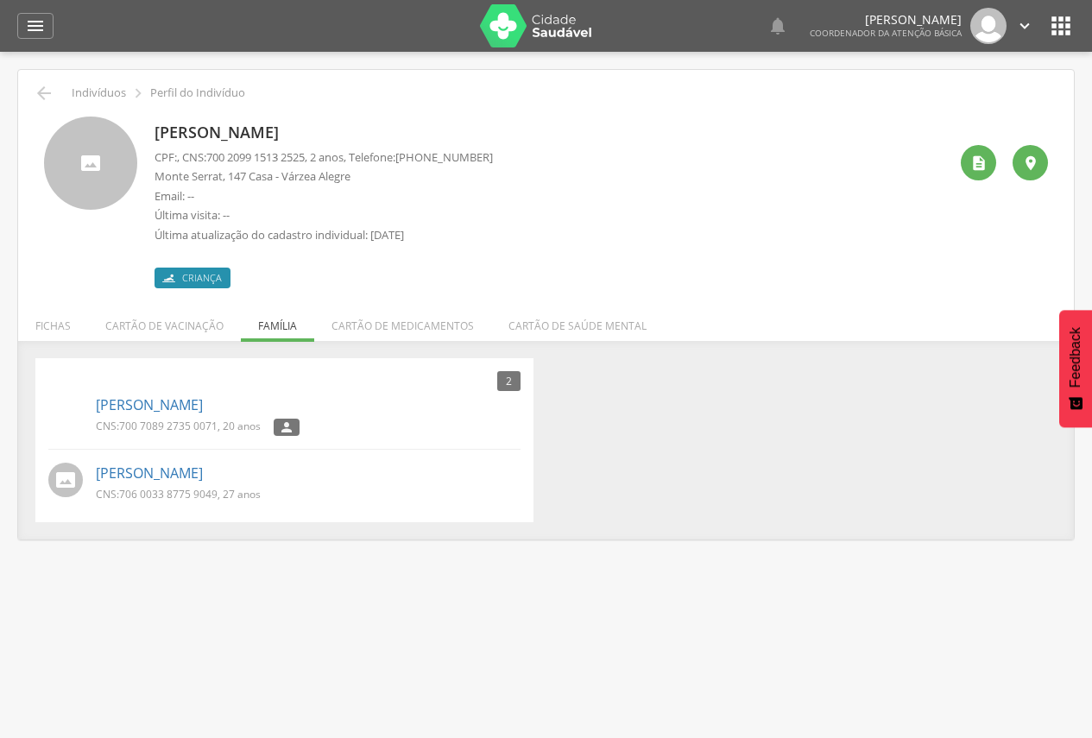
drag, startPoint x: 95, startPoint y: 406, endPoint x: 302, endPoint y: 406, distance: 207.1
click at [302, 406] on div "Adhilla Luizi Gonçalves Santos CNS: 700 7089 2735 0071 , 20 anos " at bounding box center [284, 415] width 472 height 50
copy link "Adhilla Luizi Gonçalves Santos"
click at [293, 428] on icon "" at bounding box center [287, 427] width 16 height 12
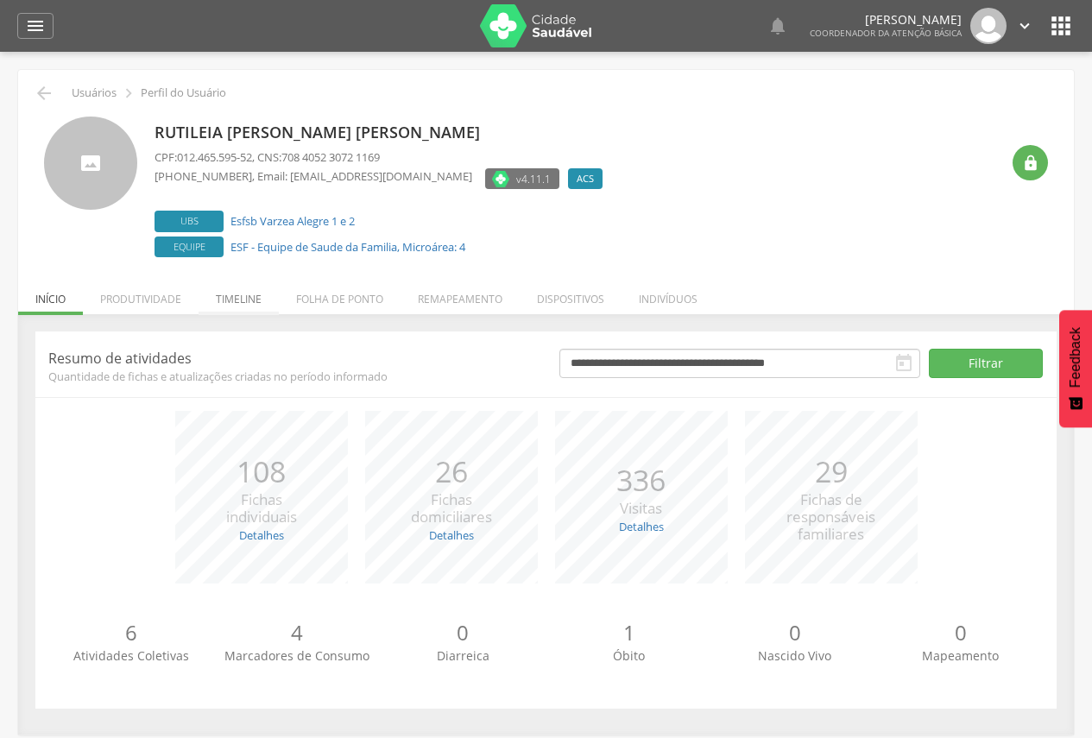
click at [231, 296] on li "Timeline" at bounding box center [238, 294] width 80 height 41
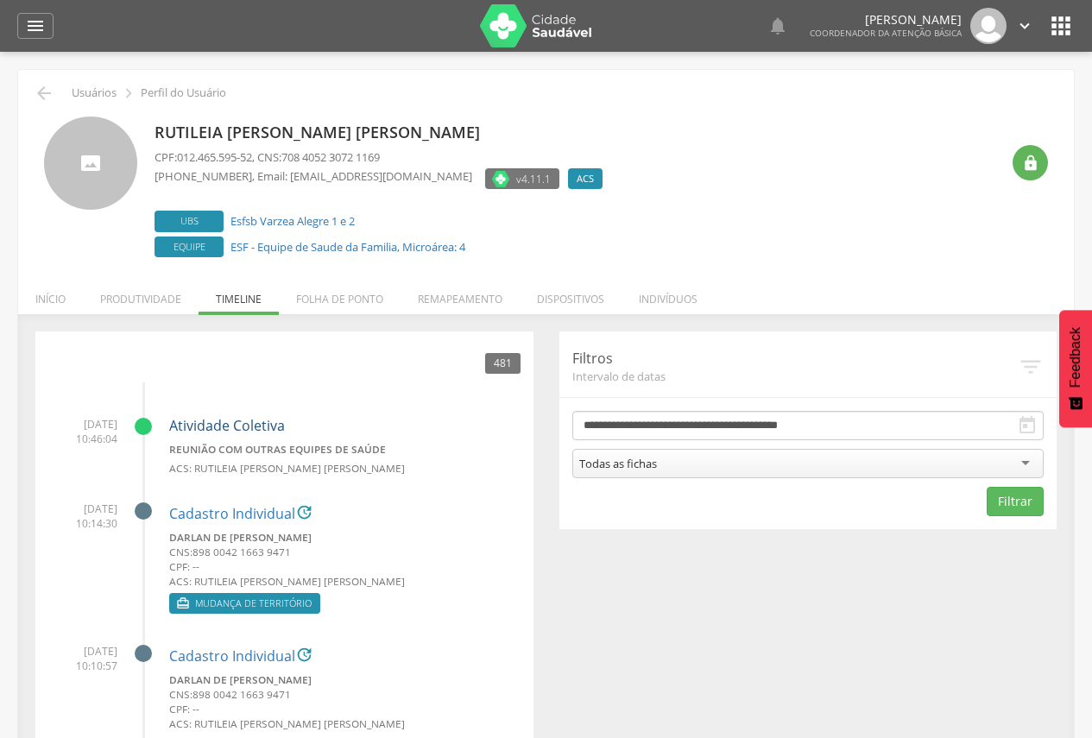
click at [198, 423] on link "Atividade Coletiva" at bounding box center [227, 425] width 116 height 19
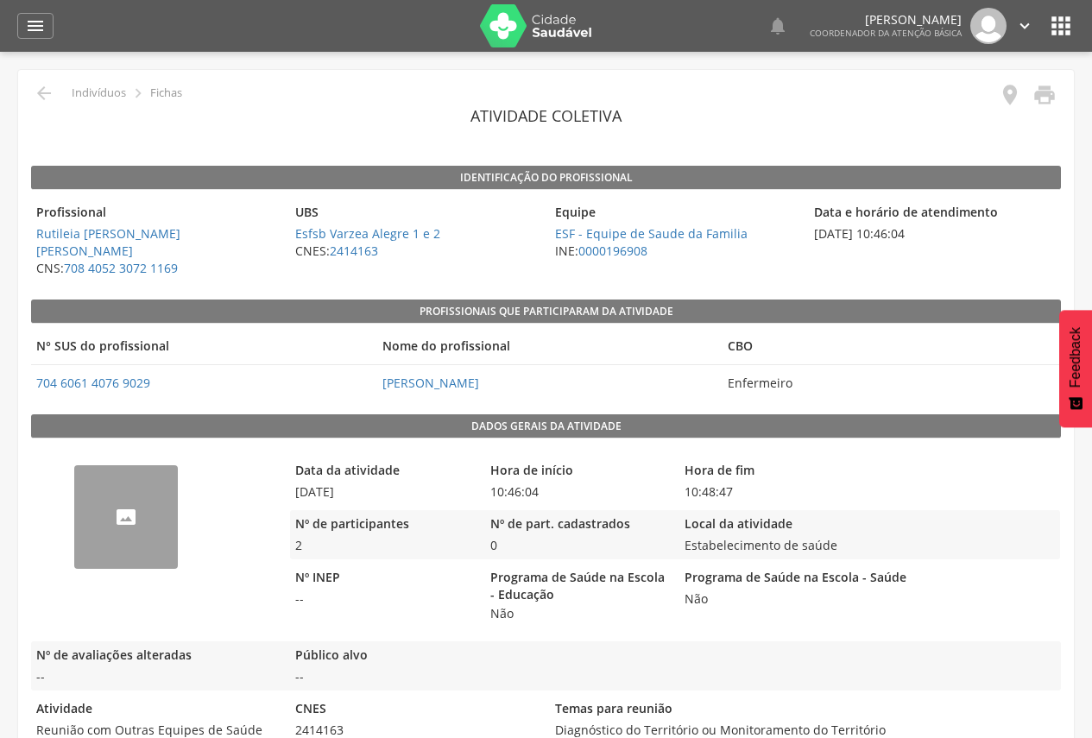
click at [74, 475] on img "68b05e4594f7d5d54f0d0305" at bounding box center [74, 475] width 0 height 0
click at [512, 37] on img at bounding box center [536, 25] width 112 height 43
